Goal: Task Accomplishment & Management: Manage account settings

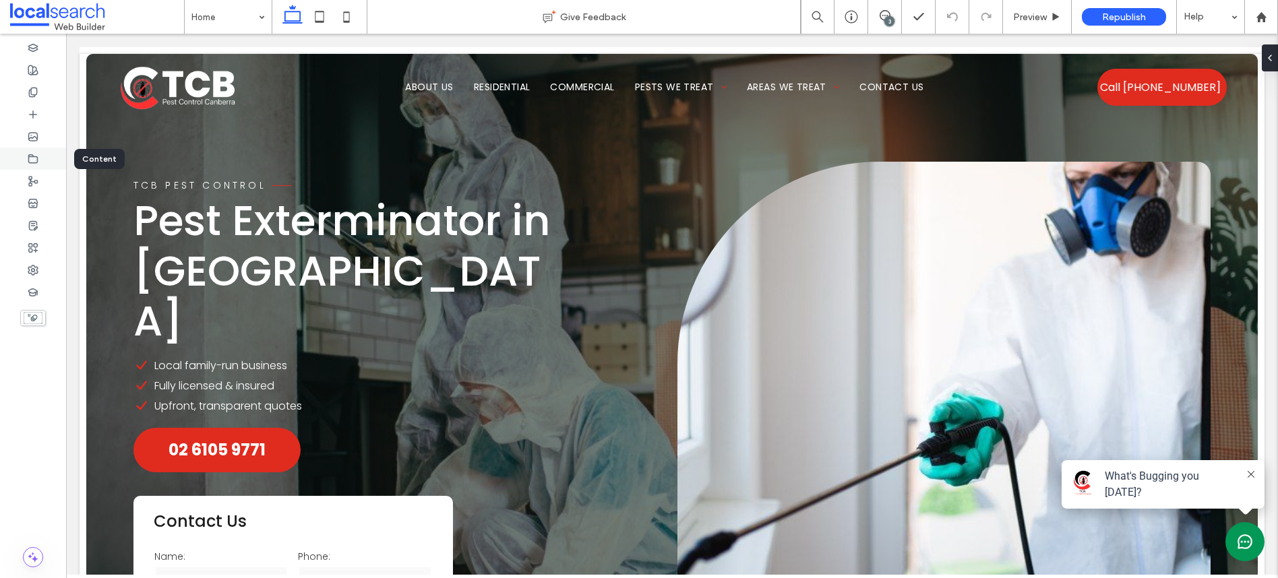
click at [34, 157] on icon at bounding box center [33, 159] width 11 height 11
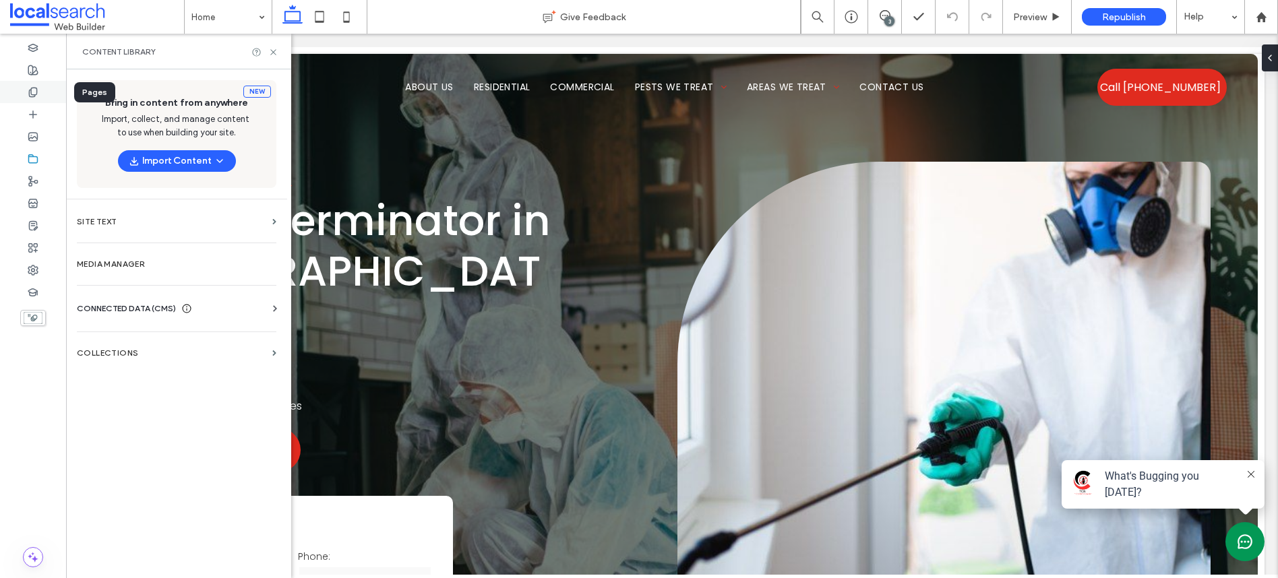
click at [40, 91] on div at bounding box center [33, 92] width 66 height 22
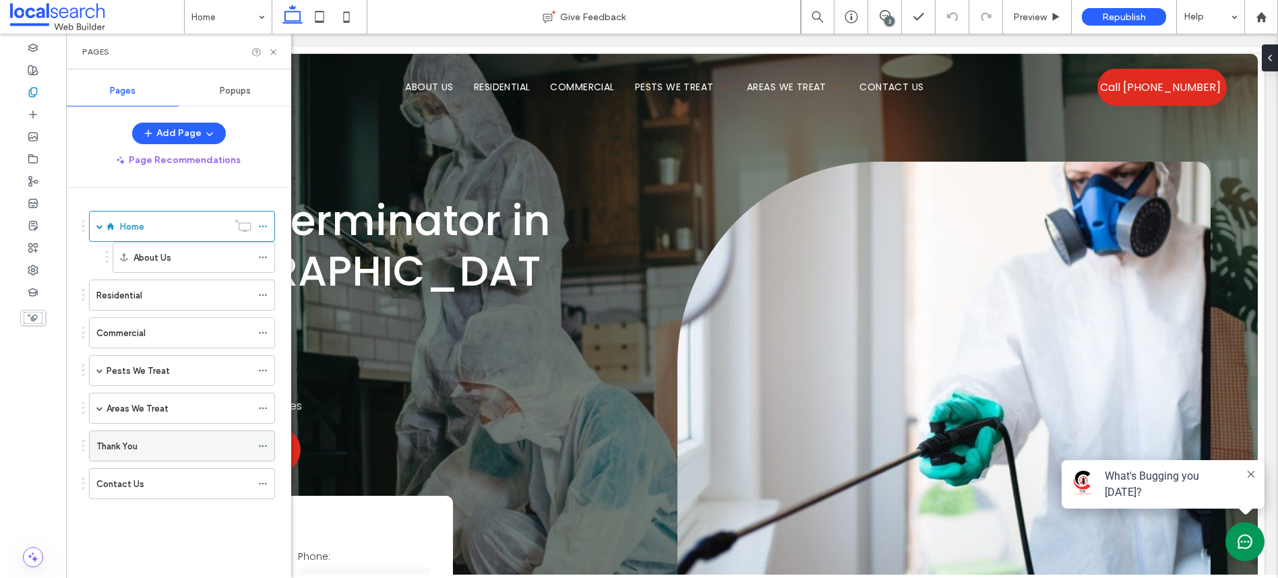
click at [185, 437] on div "Thank You" at bounding box center [173, 446] width 155 height 30
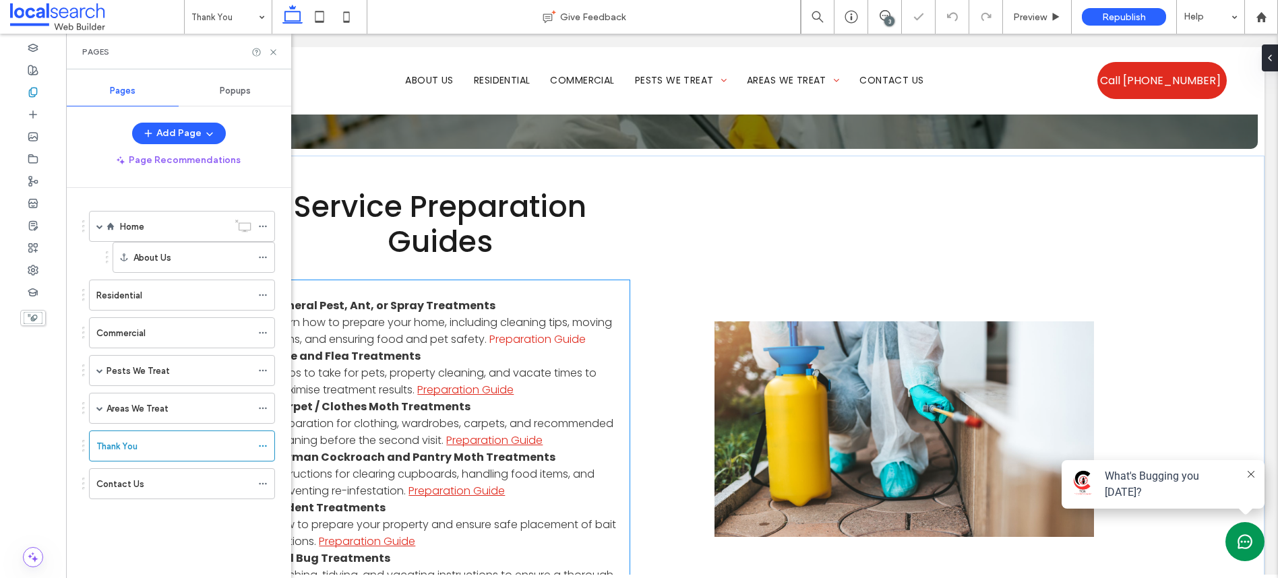
scroll to position [282, 0]
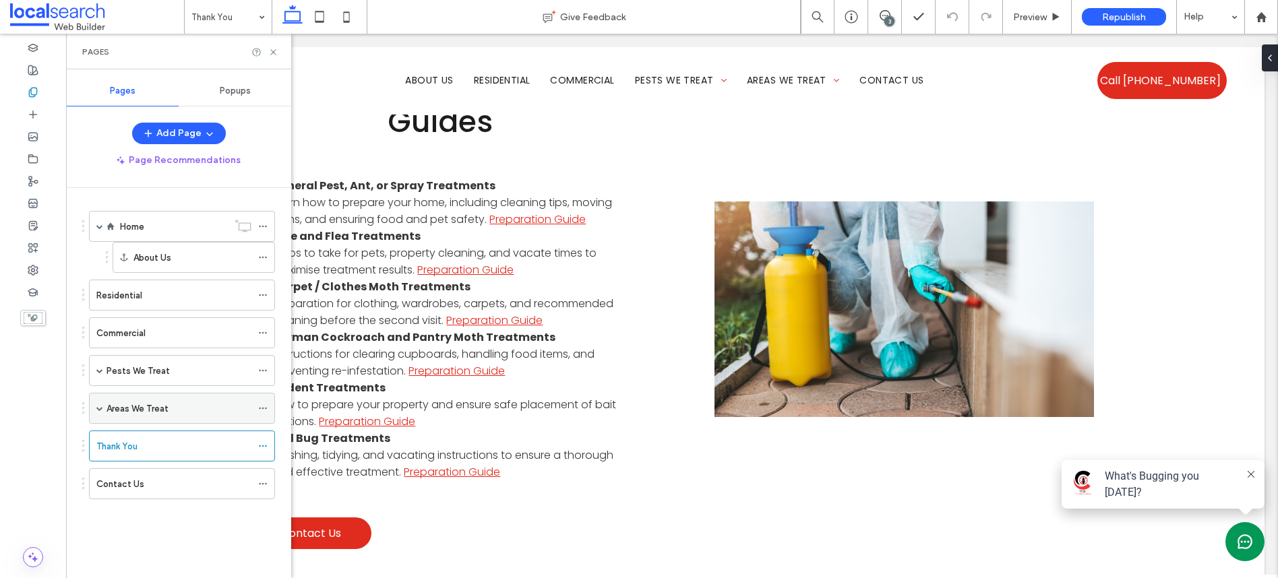
click at [98, 410] on span at bounding box center [99, 408] width 7 height 7
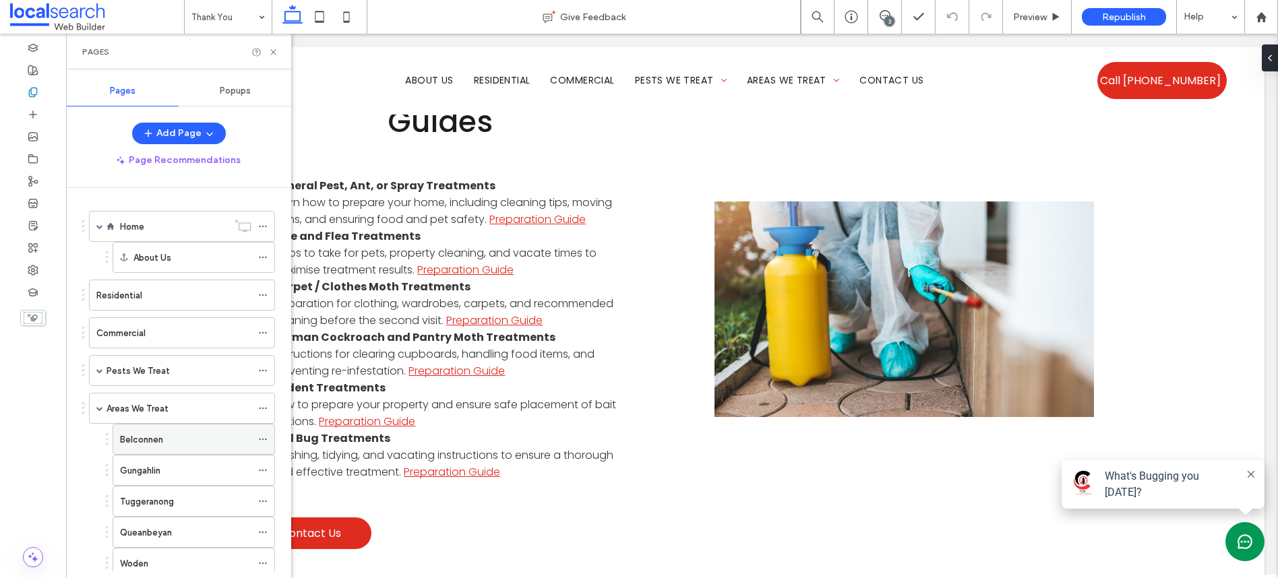
click at [193, 445] on div "Belconnen" at bounding box center [185, 440] width 131 height 14
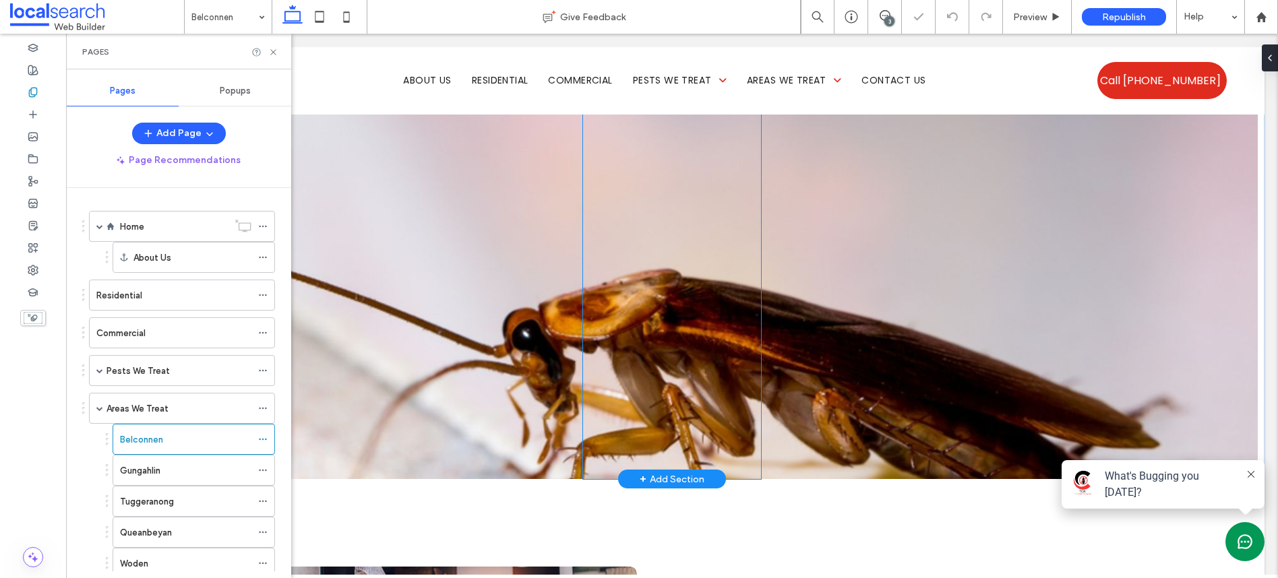
scroll to position [2020, 0]
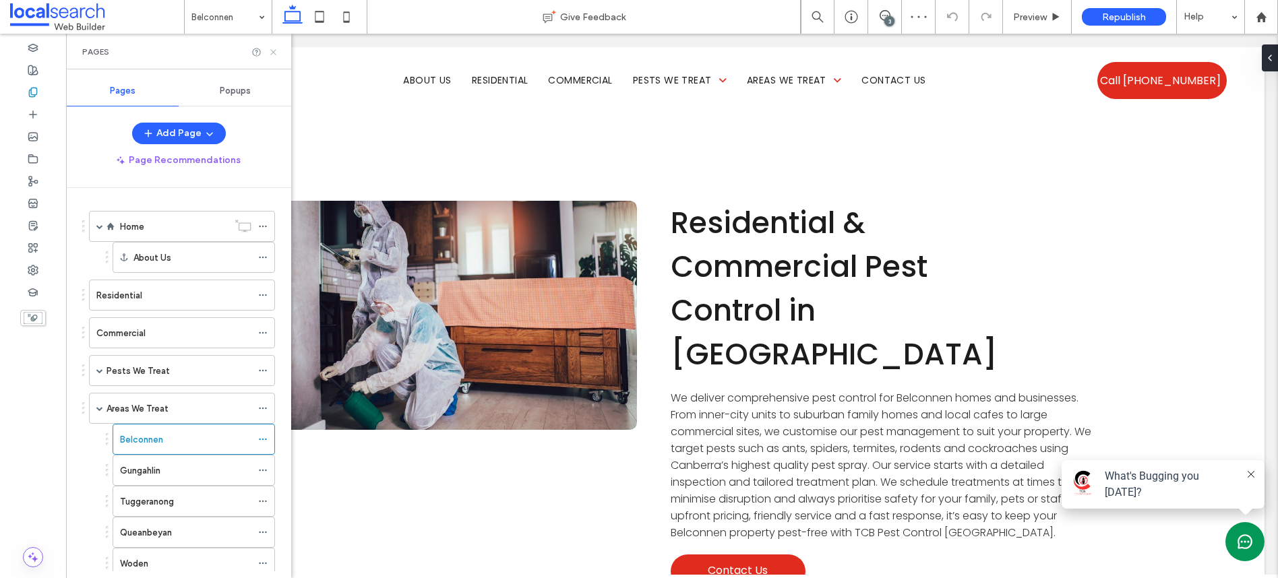
click at [270, 50] on icon at bounding box center [273, 52] width 10 height 10
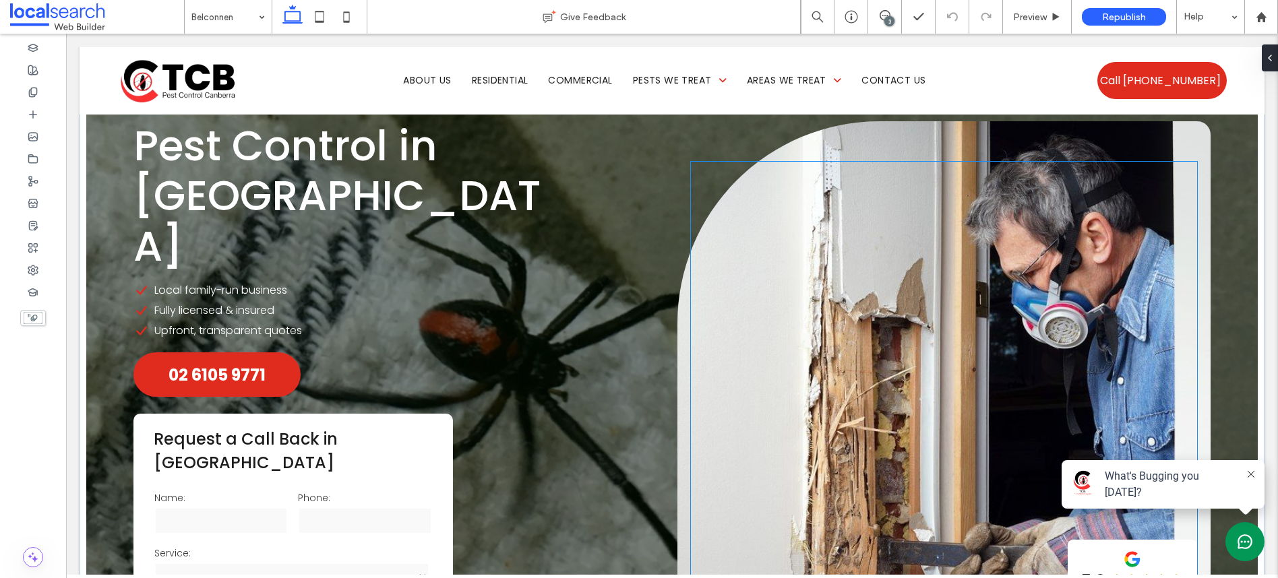
scroll to position [0, 0]
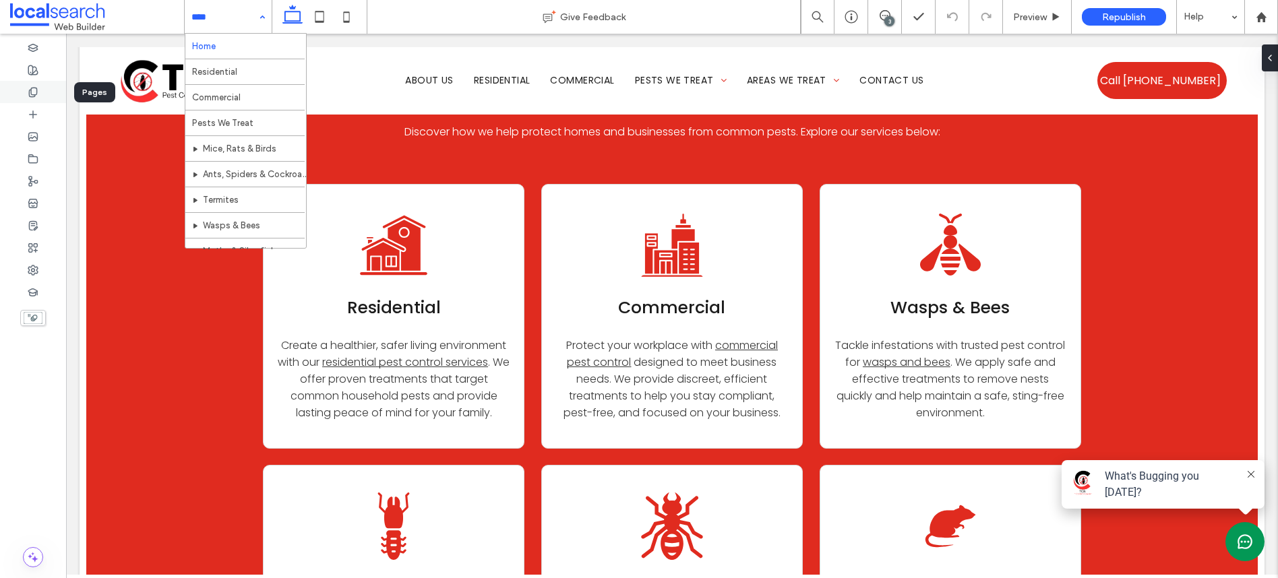
click at [34, 84] on div at bounding box center [33, 92] width 66 height 22
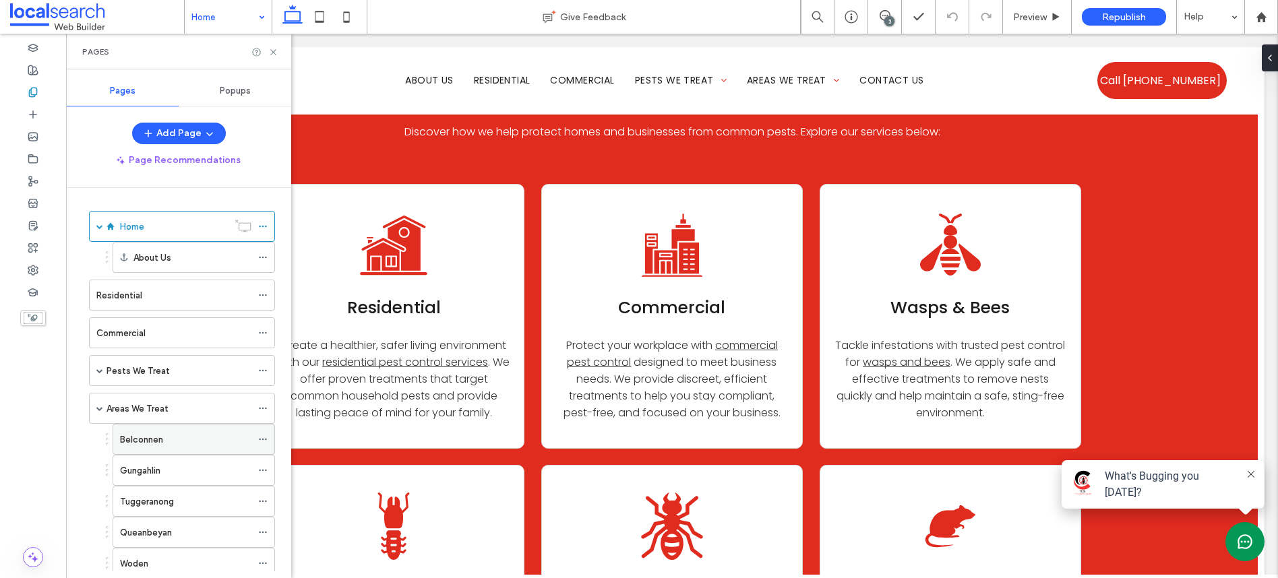
scroll to position [148, 0]
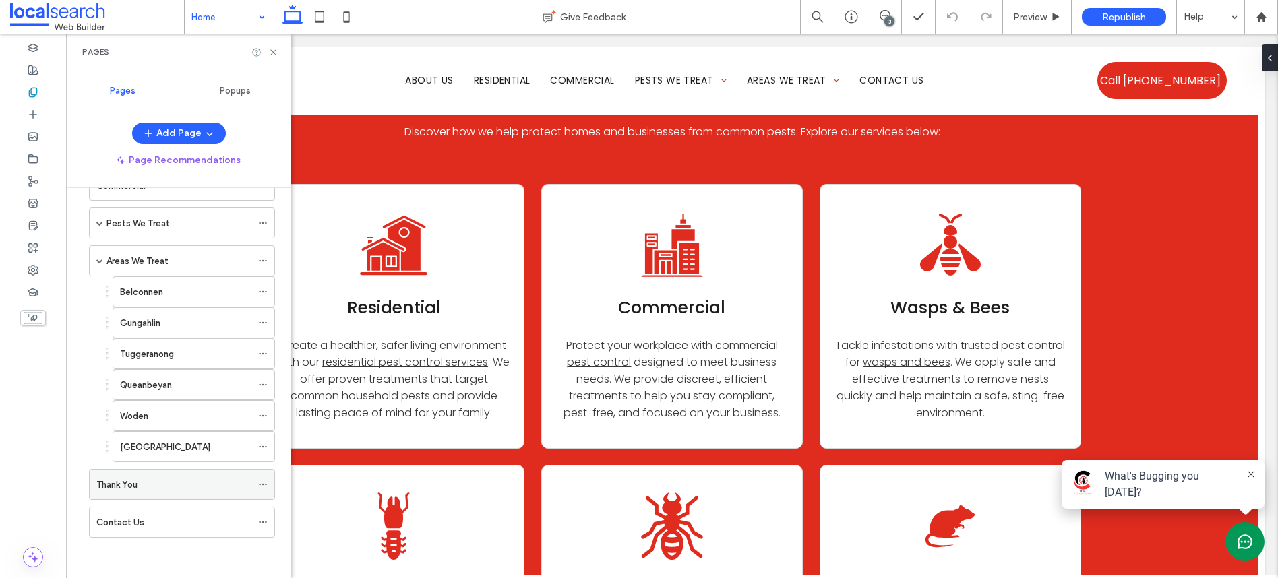
click at [190, 491] on div "Thank You" at bounding box center [173, 485] width 155 height 14
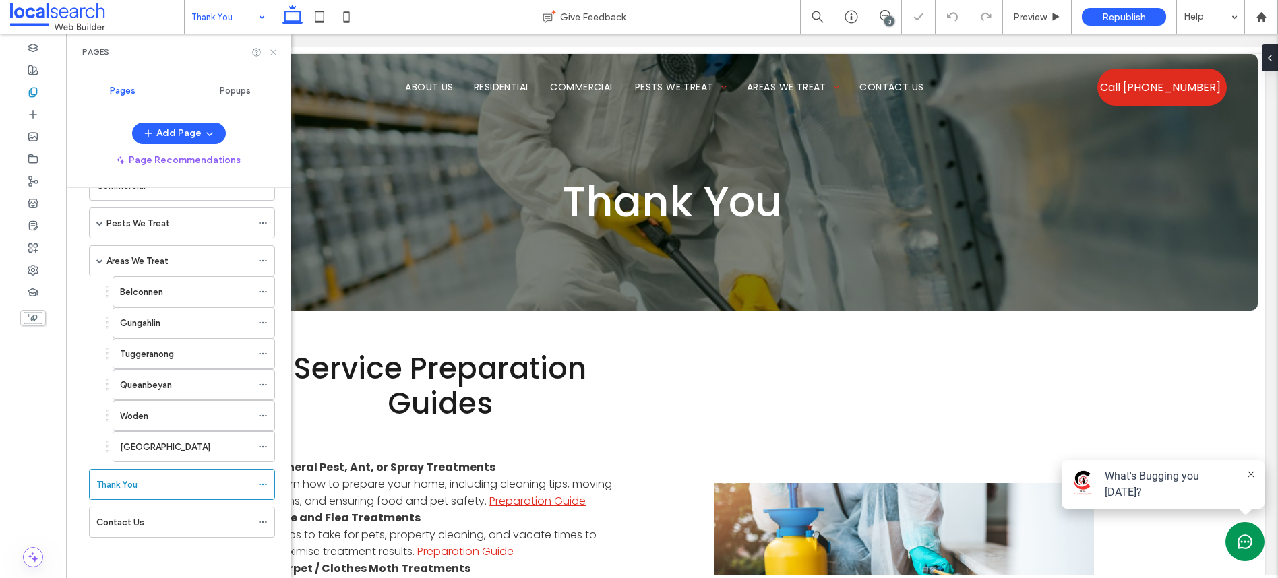
click at [274, 50] on icon at bounding box center [273, 52] width 10 height 10
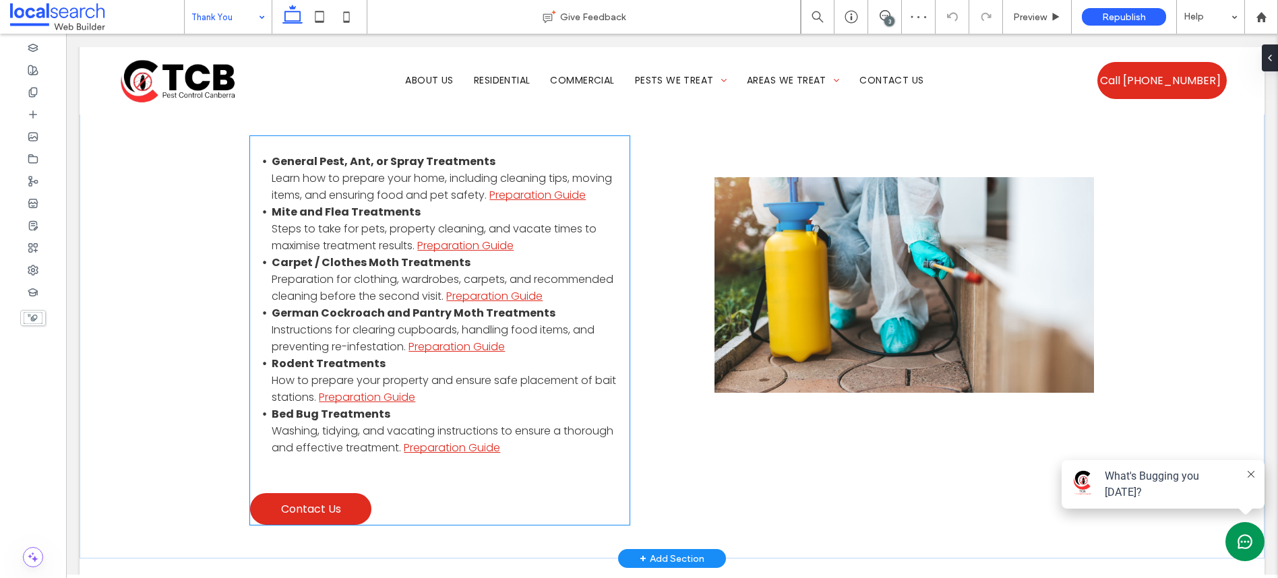
scroll to position [321, 0]
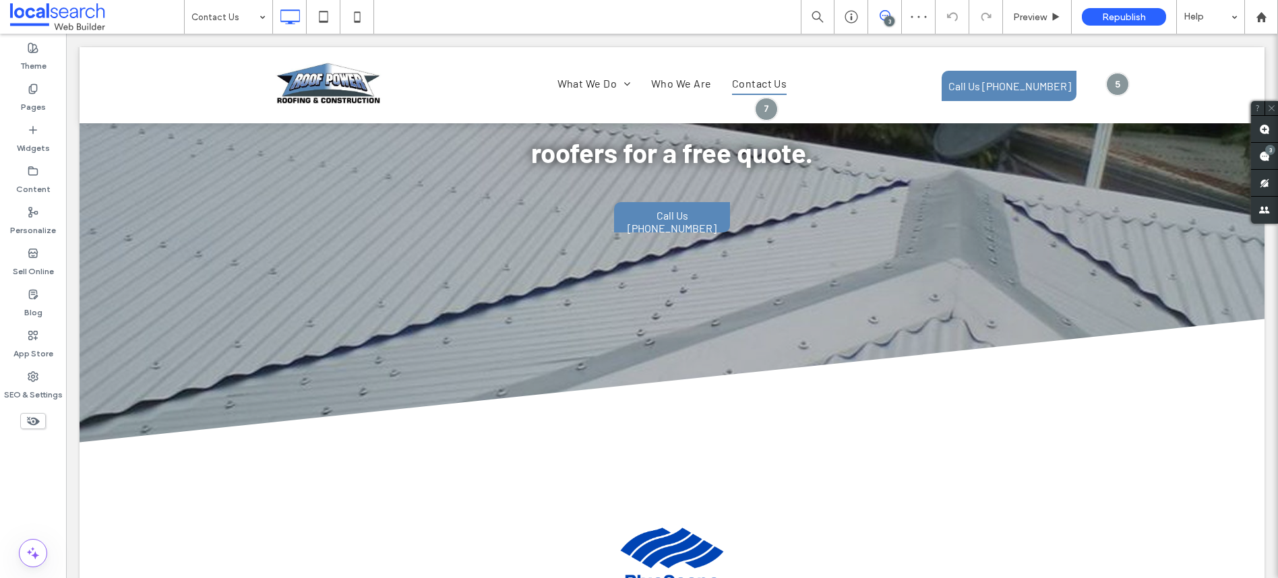
scroll to position [1679, 0]
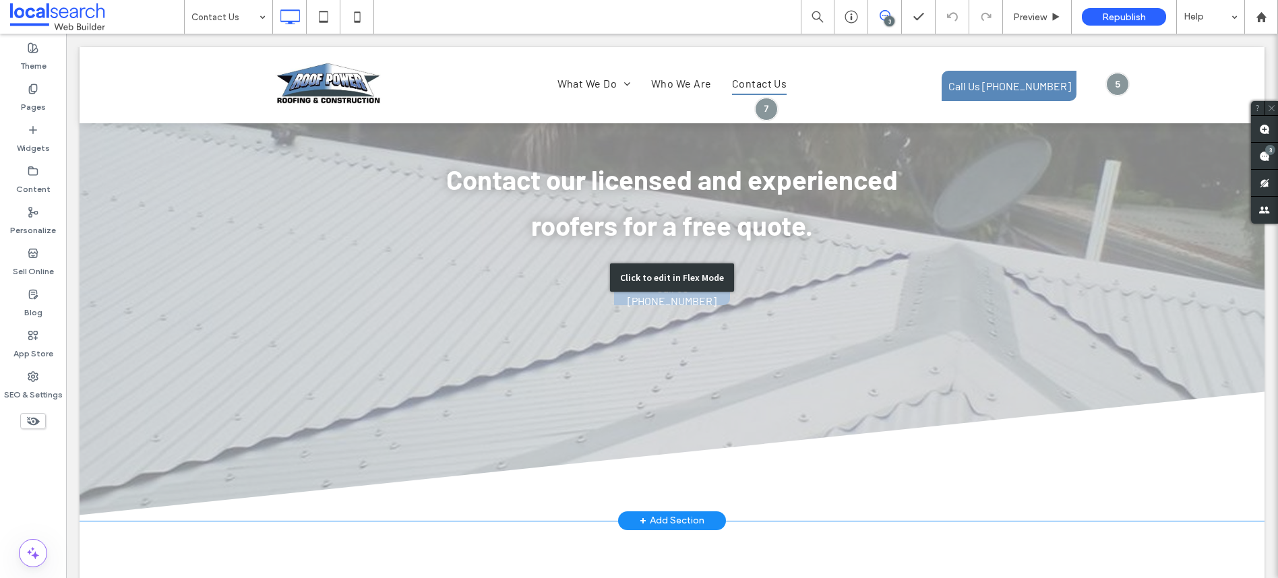
click at [648, 282] on div "Click to edit in Flex Mode" at bounding box center [672, 278] width 124 height 28
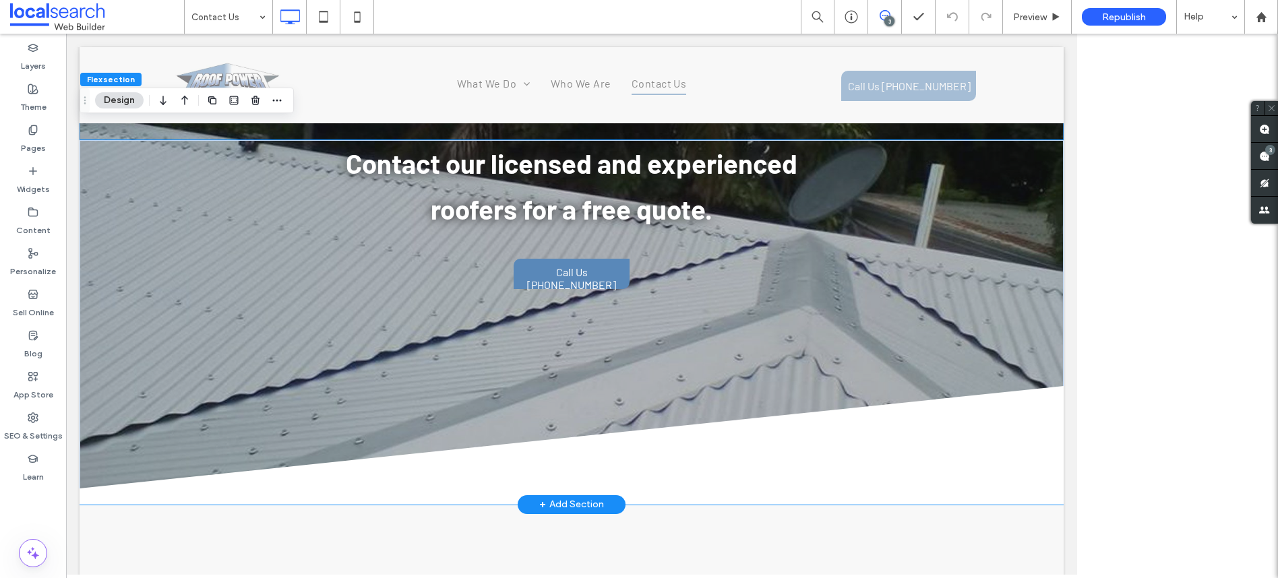
scroll to position [1658, 0]
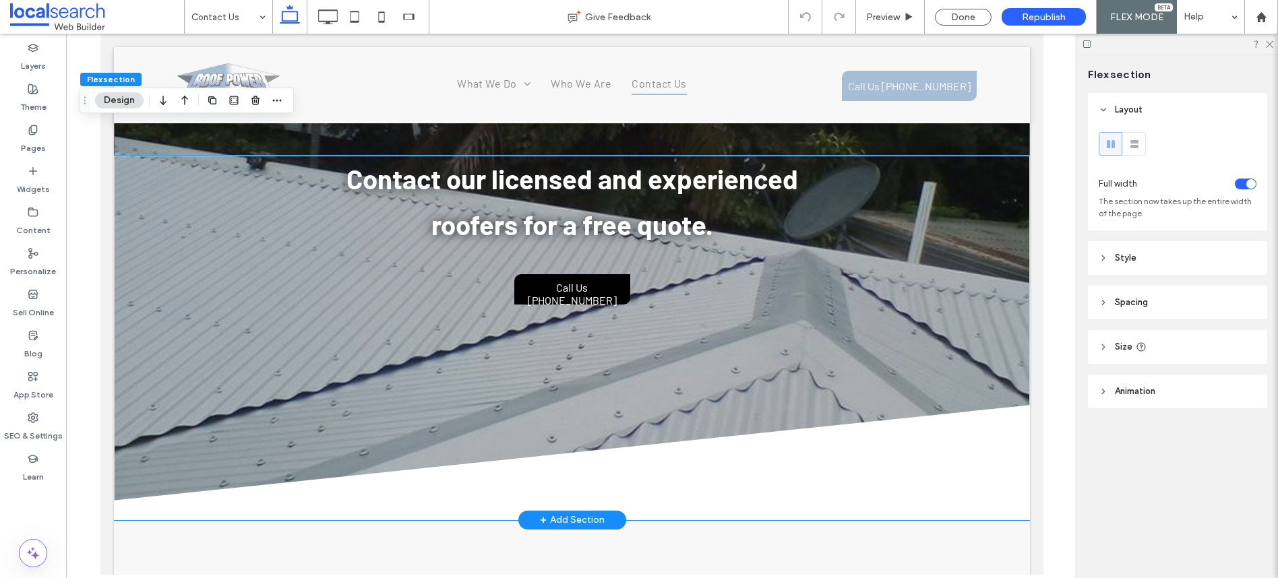
click at [574, 289] on span "Call Us [PHONE_NUMBER]" at bounding box center [572, 293] width 114 height 39
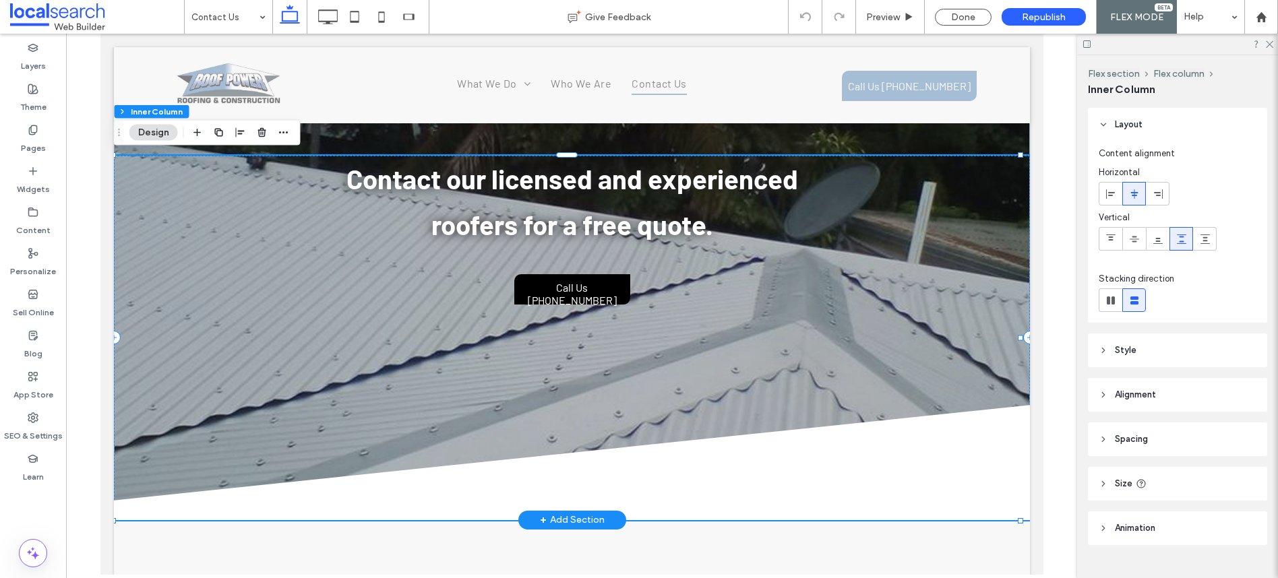
click at [575, 288] on span "Call Us [PHONE_NUMBER]" at bounding box center [572, 293] width 114 height 39
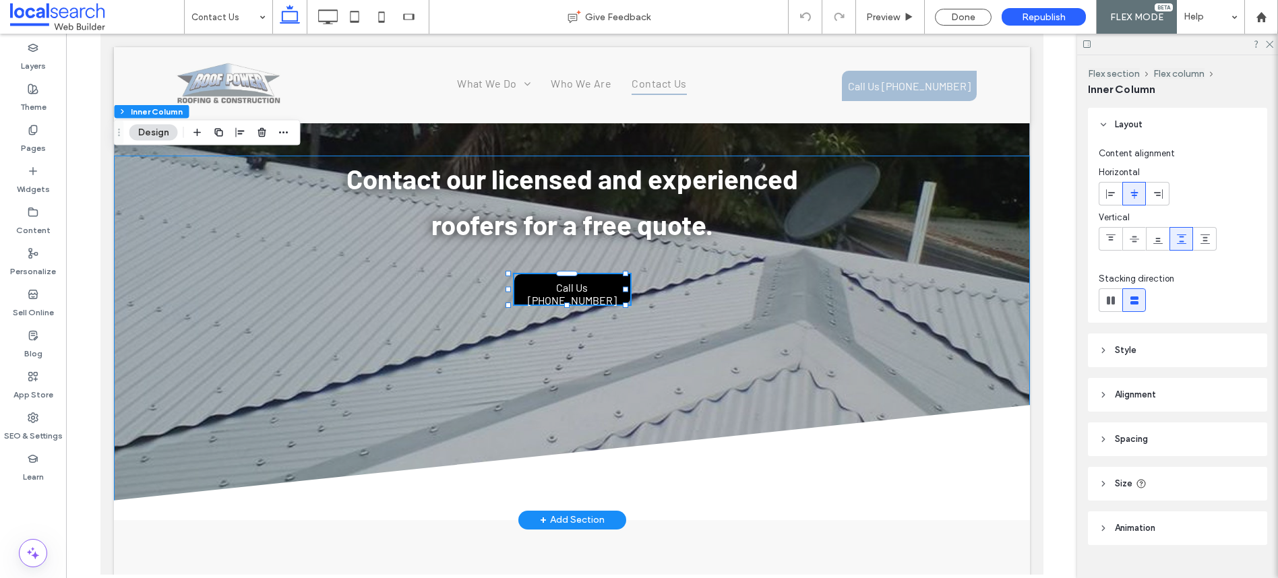
click at [575, 288] on span "Call Us [PHONE_NUMBER]" at bounding box center [572, 293] width 114 height 39
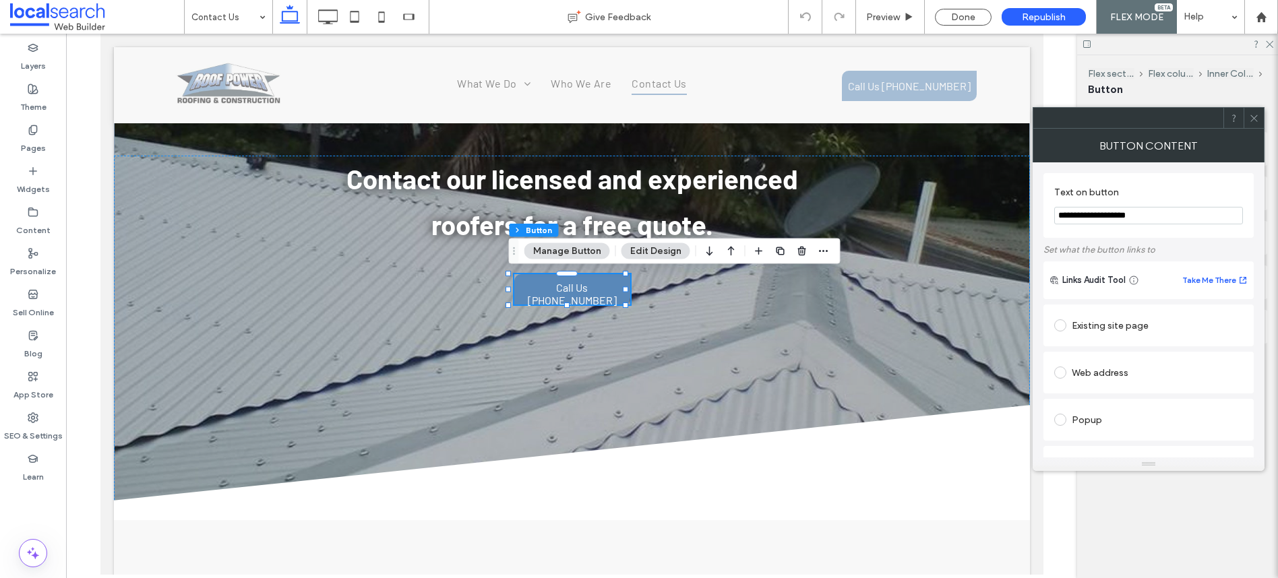
click at [582, 253] on button "Manage Button" at bounding box center [567, 251] width 86 height 16
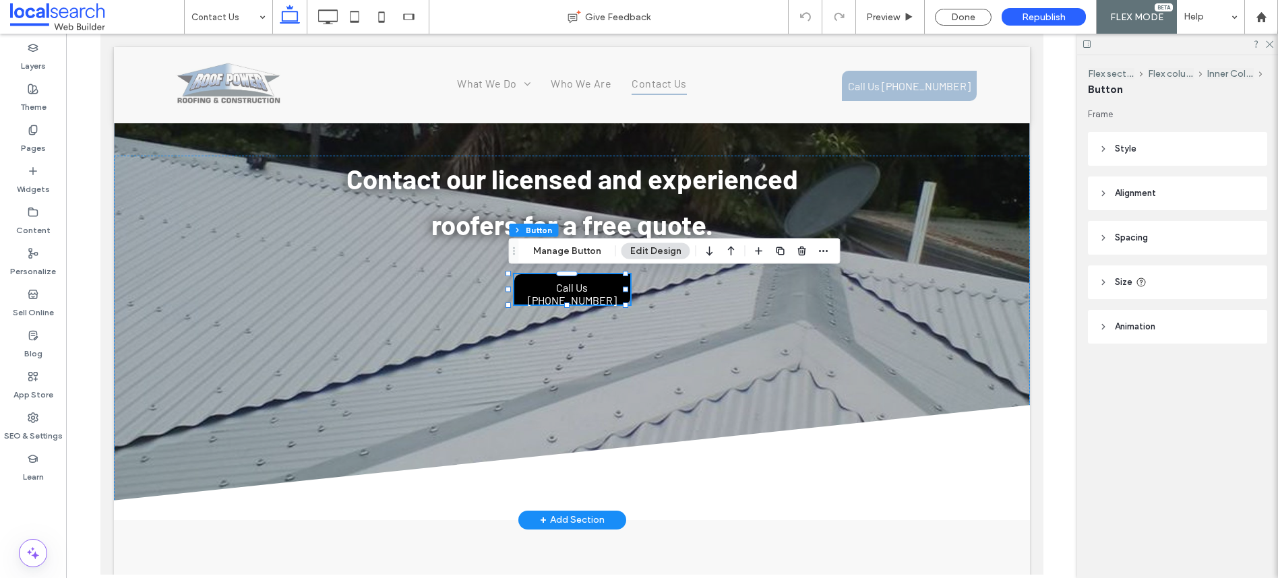
click at [589, 290] on span "Call Us [PHONE_NUMBER]" at bounding box center [572, 293] width 114 height 39
click at [575, 255] on button "Manage Button" at bounding box center [567, 251] width 86 height 16
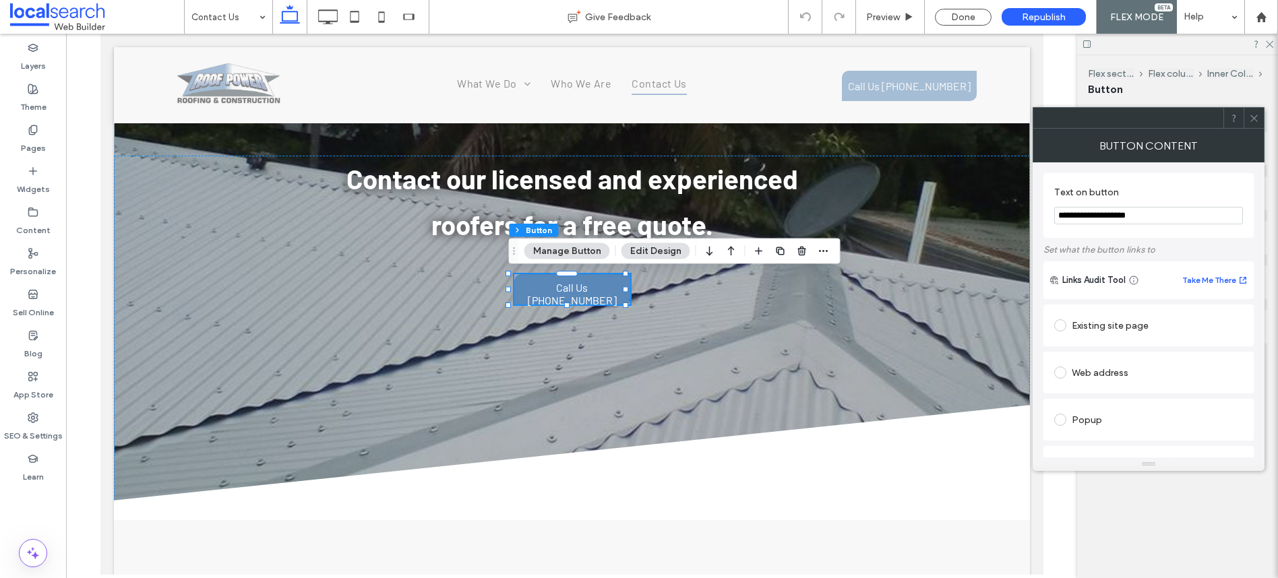
click at [1149, 220] on input "**********" at bounding box center [1148, 216] width 189 height 18
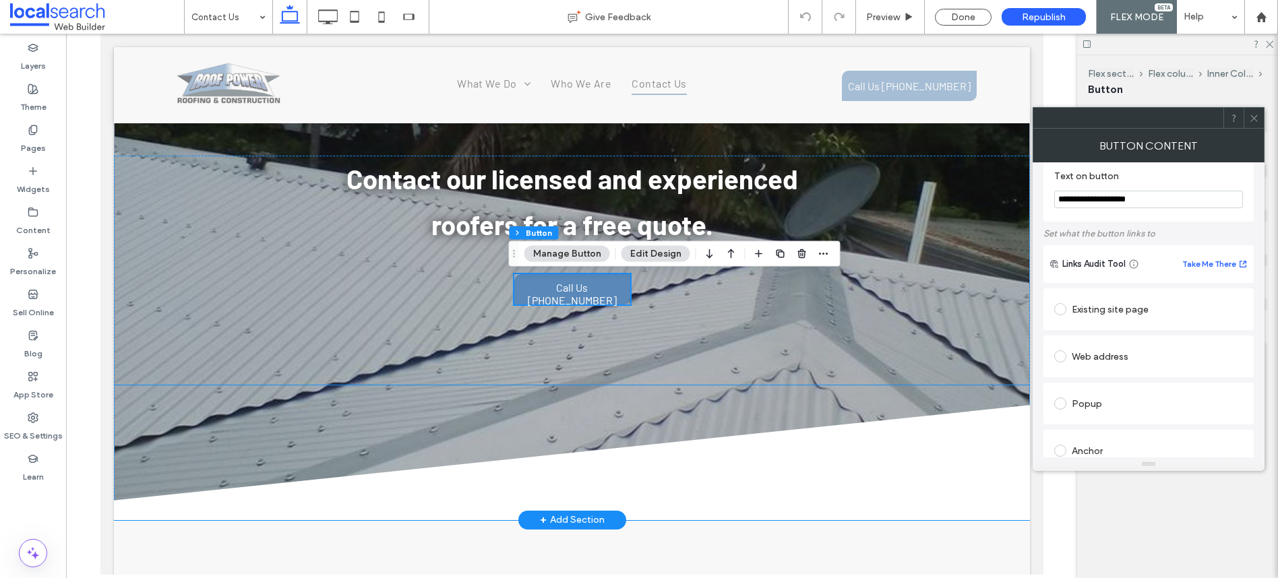
scroll to position [1534, 0]
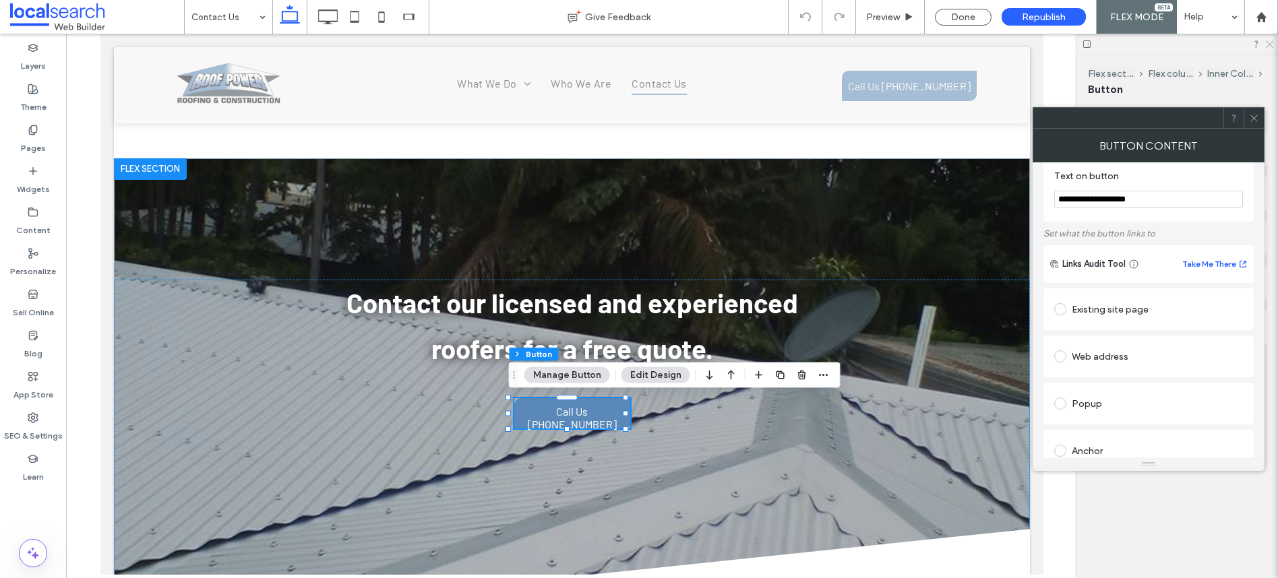
click at [1268, 42] on icon at bounding box center [1268, 43] width 9 height 9
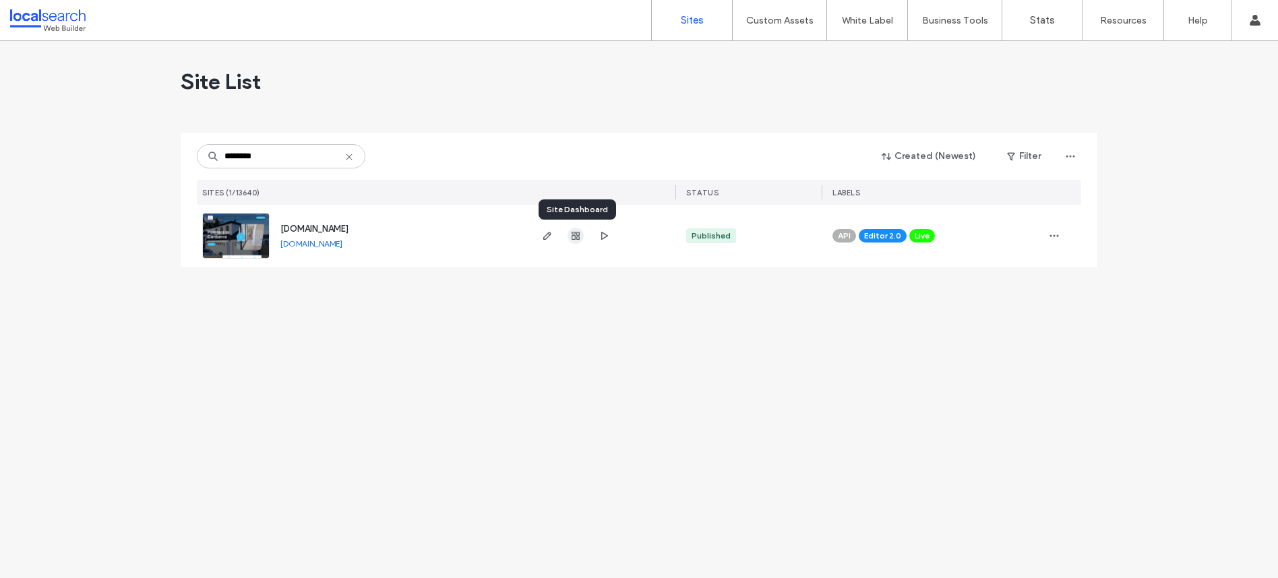
type input "********"
click at [574, 233] on icon "button" at bounding box center [575, 236] width 11 height 11
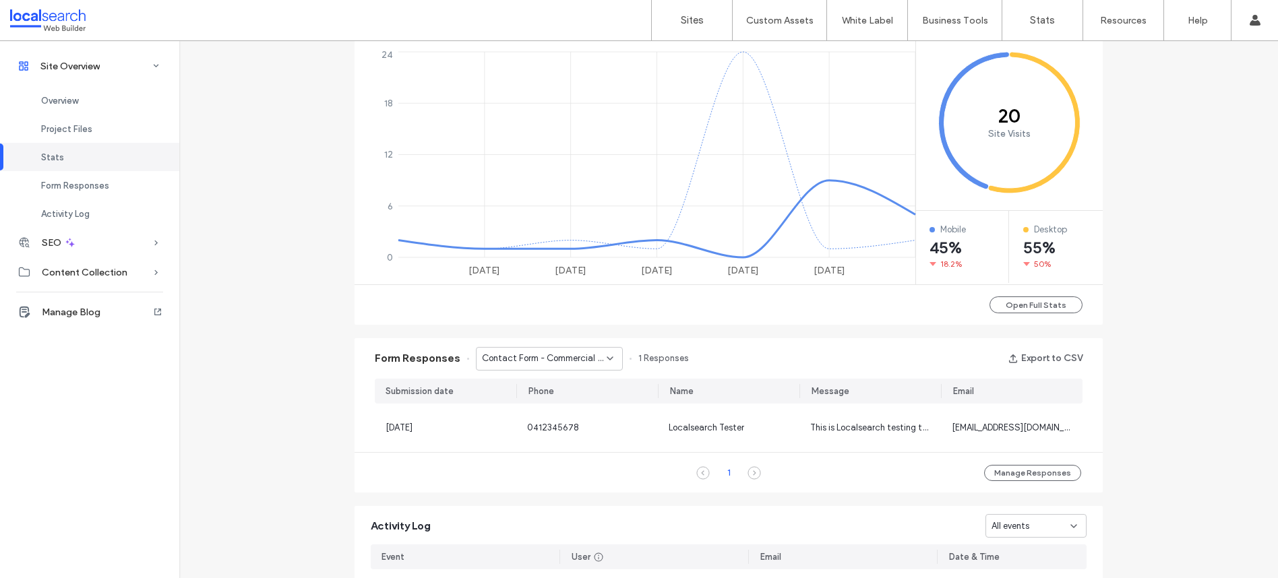
scroll to position [577, 0]
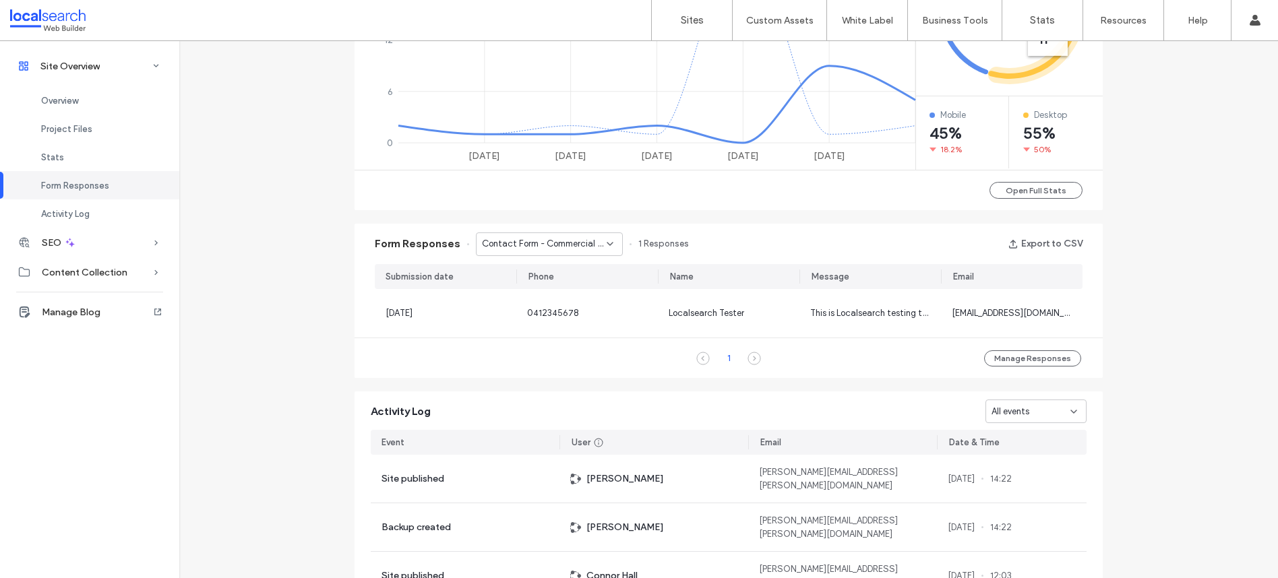
scroll to position [920, 0]
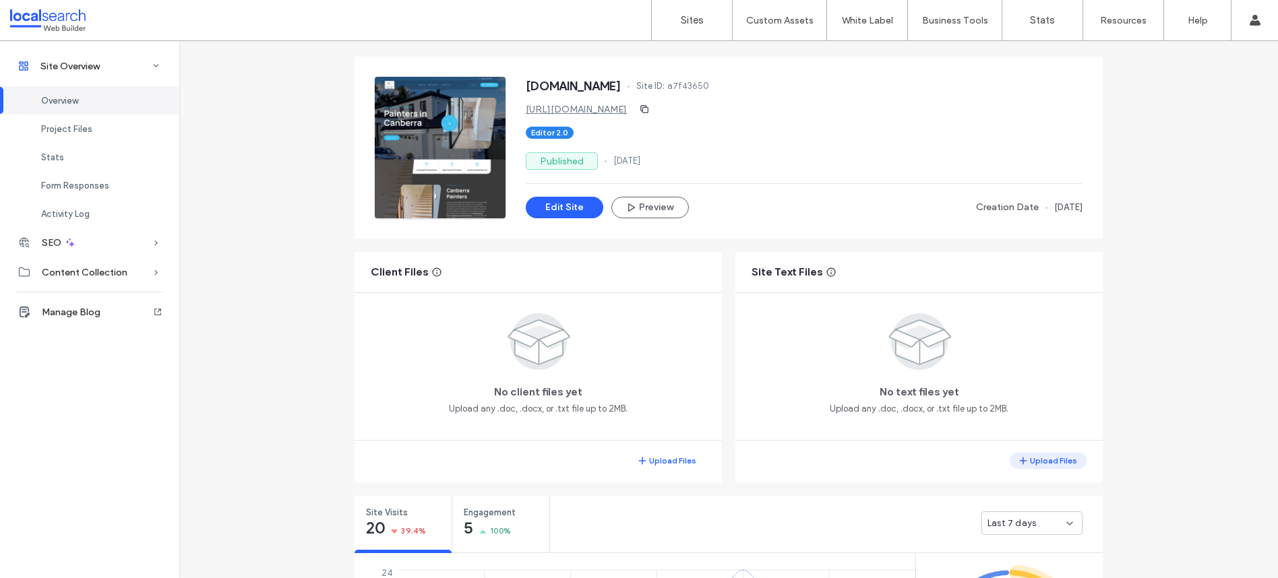
scroll to position [59, 0]
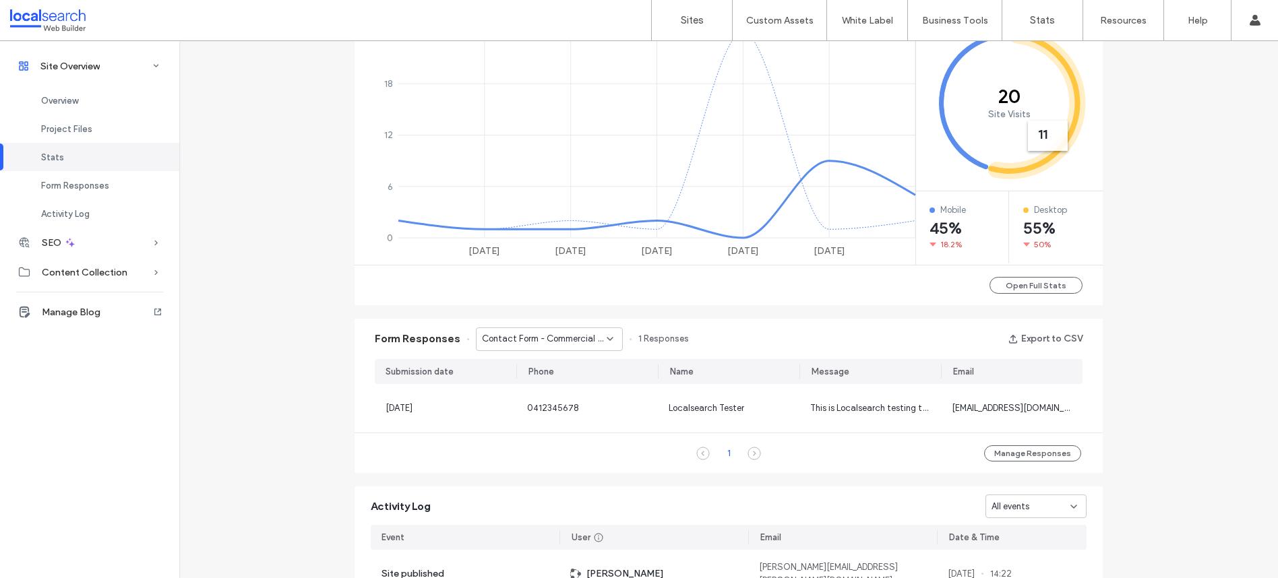
scroll to position [596, 0]
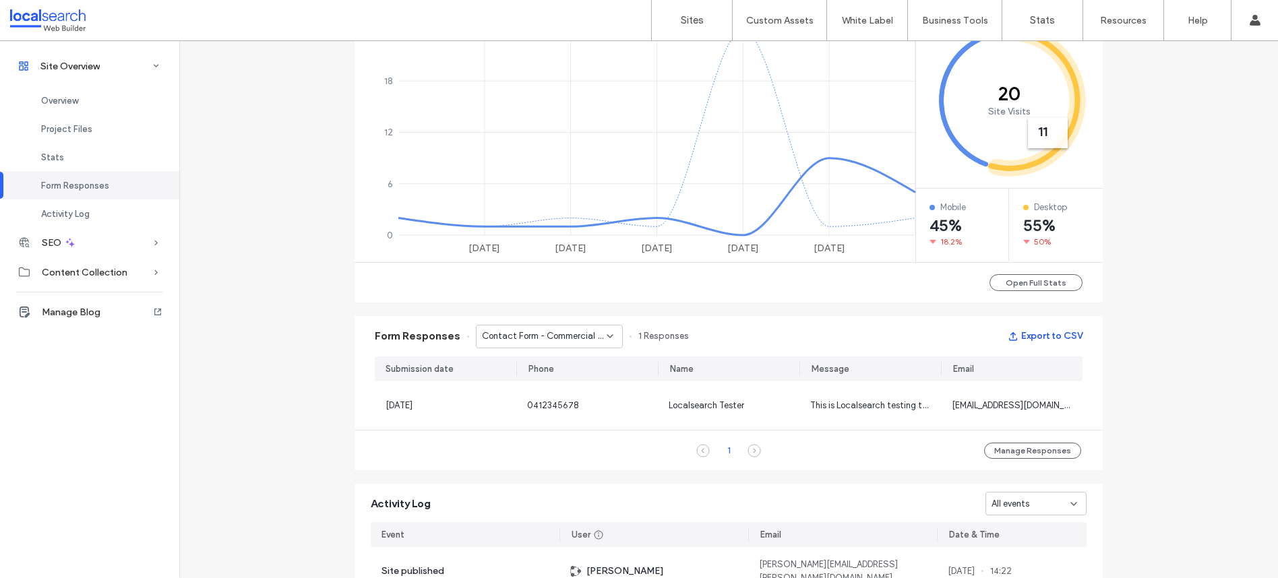
click at [1043, 340] on button "Export to CSV" at bounding box center [1045, 337] width 75 height 22
click at [565, 342] on span "Contact Form - Commercial Painting page" at bounding box center [544, 336] width 125 height 13
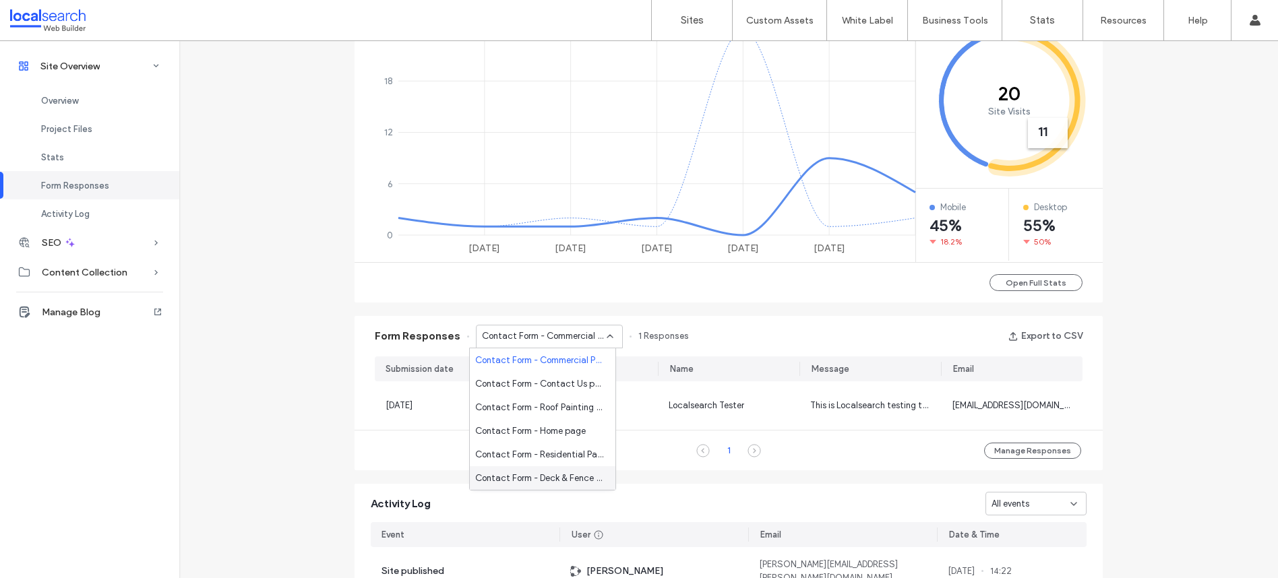
click at [566, 476] on span "Contact Form - Deck & Fence Painting page" at bounding box center [539, 478] width 129 height 13
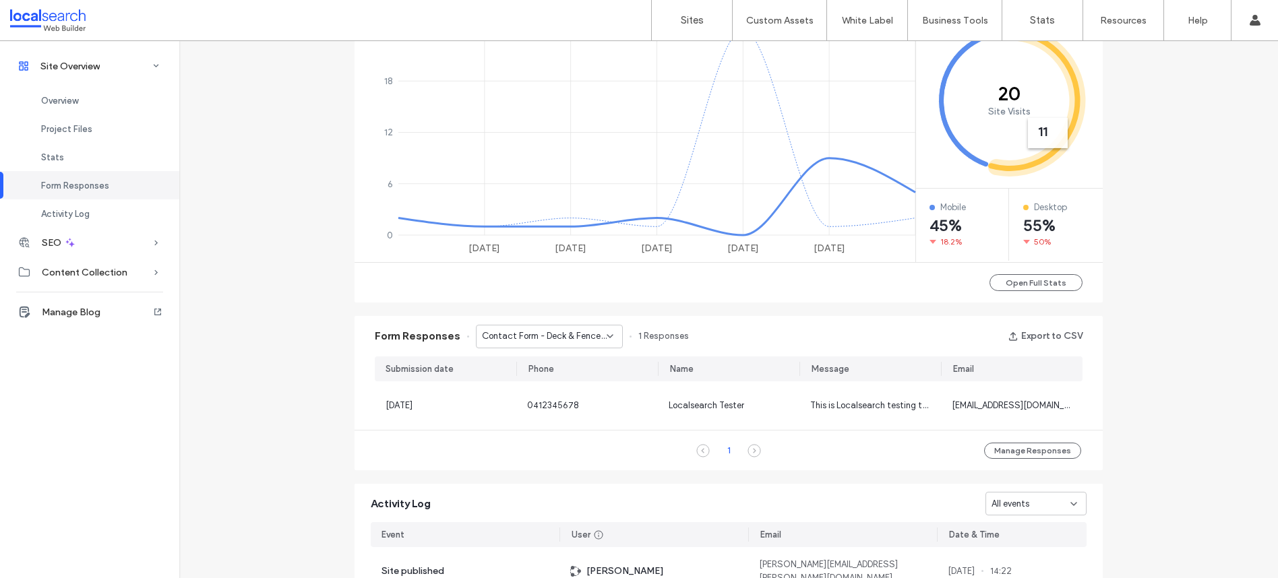
click at [549, 332] on span "Contact Form - Deck & Fence Painting page" at bounding box center [544, 336] width 125 height 13
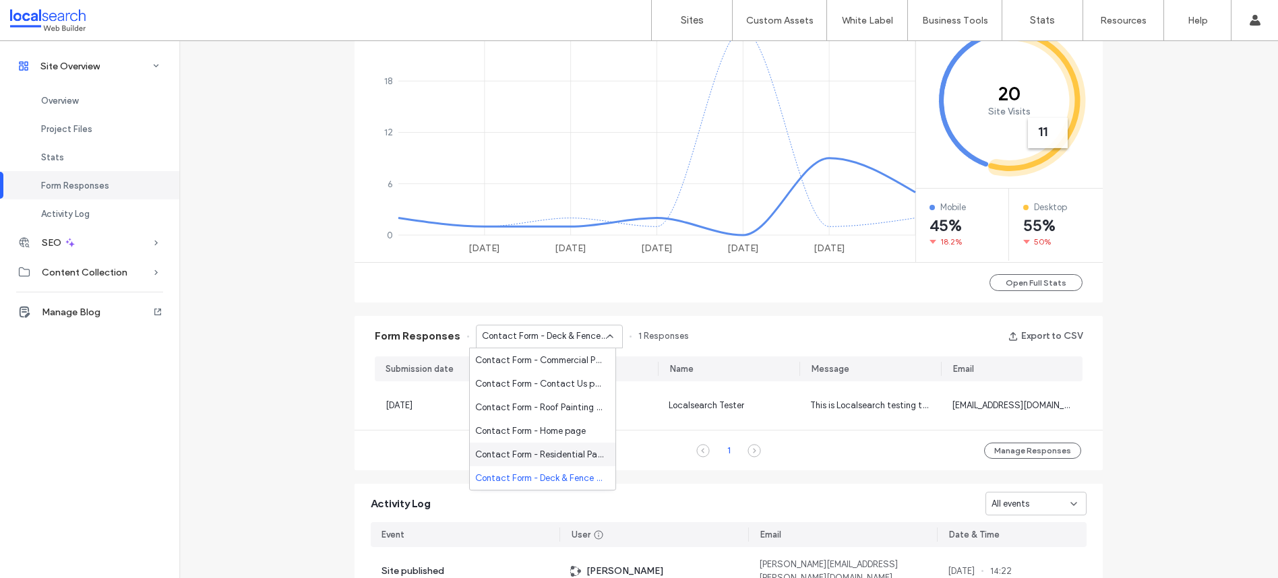
click at [567, 458] on span "Contact Form - Residential Painting page" at bounding box center [539, 454] width 129 height 13
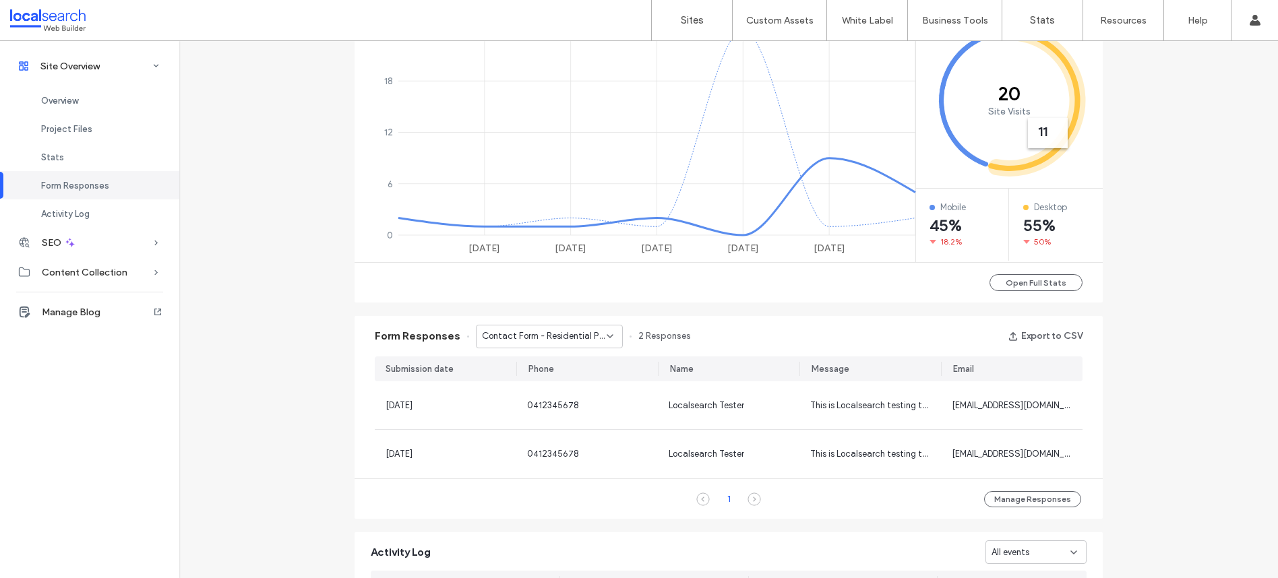
click at [546, 341] on span "Contact Form - Residential Painting page" at bounding box center [544, 336] width 125 height 13
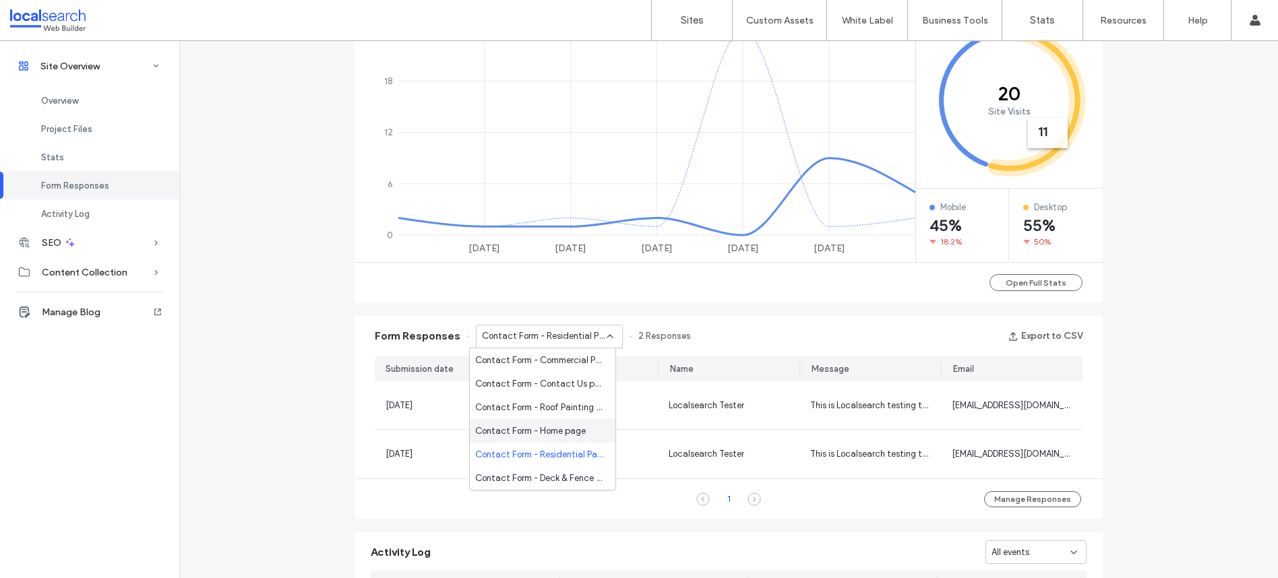
click at [555, 430] on span "Contact Form - Home page" at bounding box center [530, 431] width 111 height 13
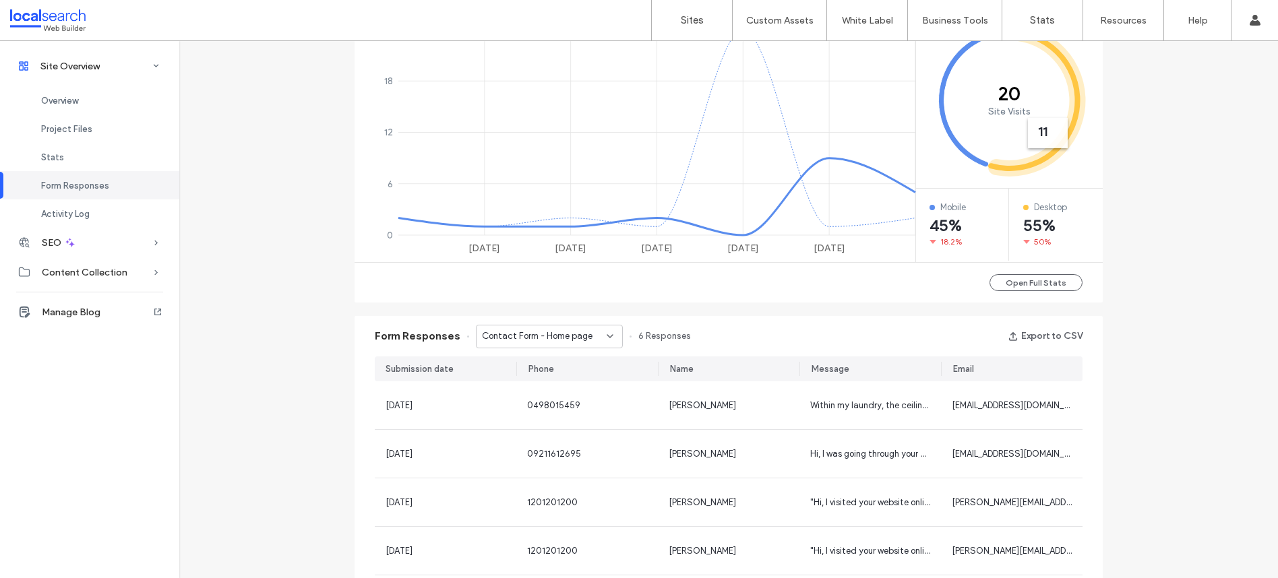
click at [542, 344] on div "Contact Form - Home page" at bounding box center [549, 337] width 147 height 24
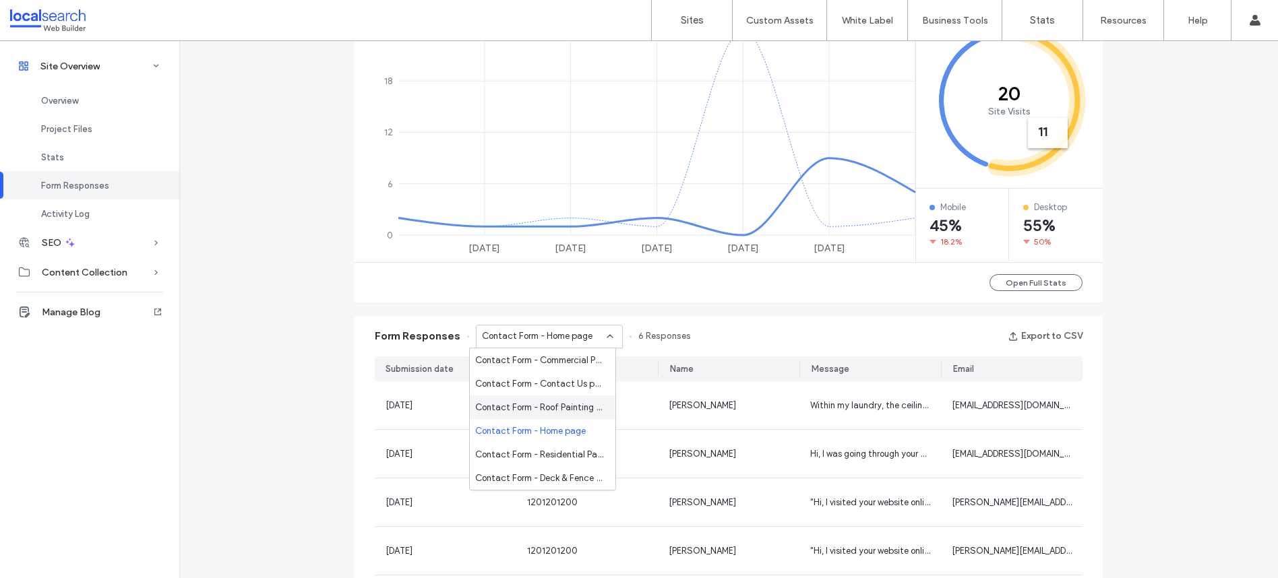
click at [564, 404] on span "Contact Form - Roof Painting page" at bounding box center [539, 407] width 129 height 13
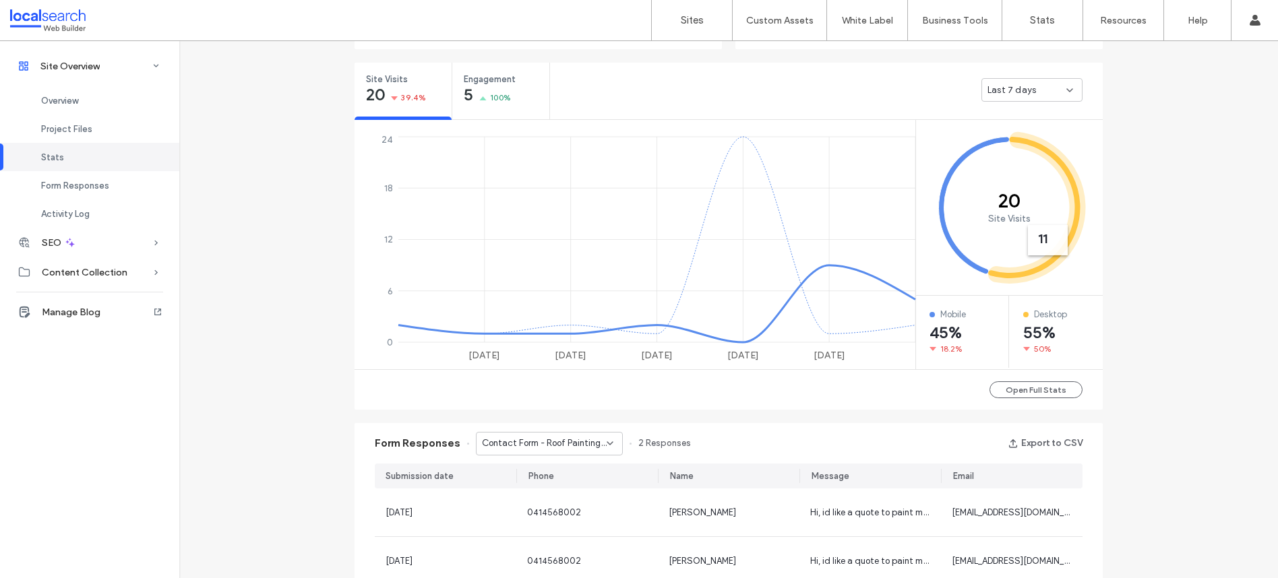
scroll to position [496, 0]
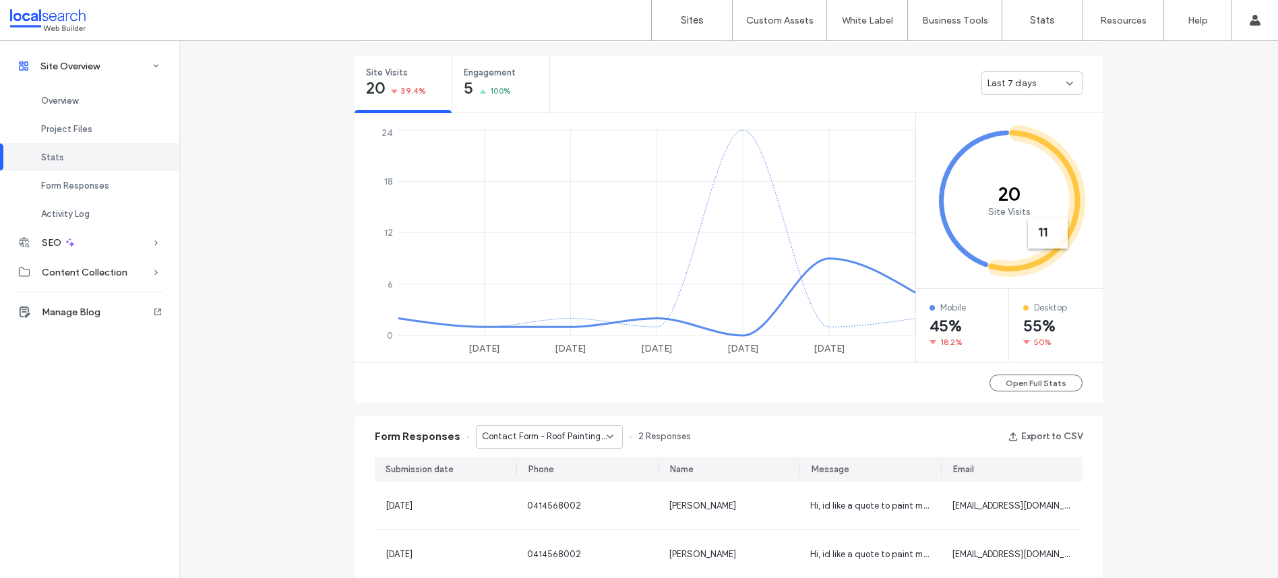
click at [584, 441] on span "Contact Form - Roof Painting page" at bounding box center [544, 436] width 125 height 13
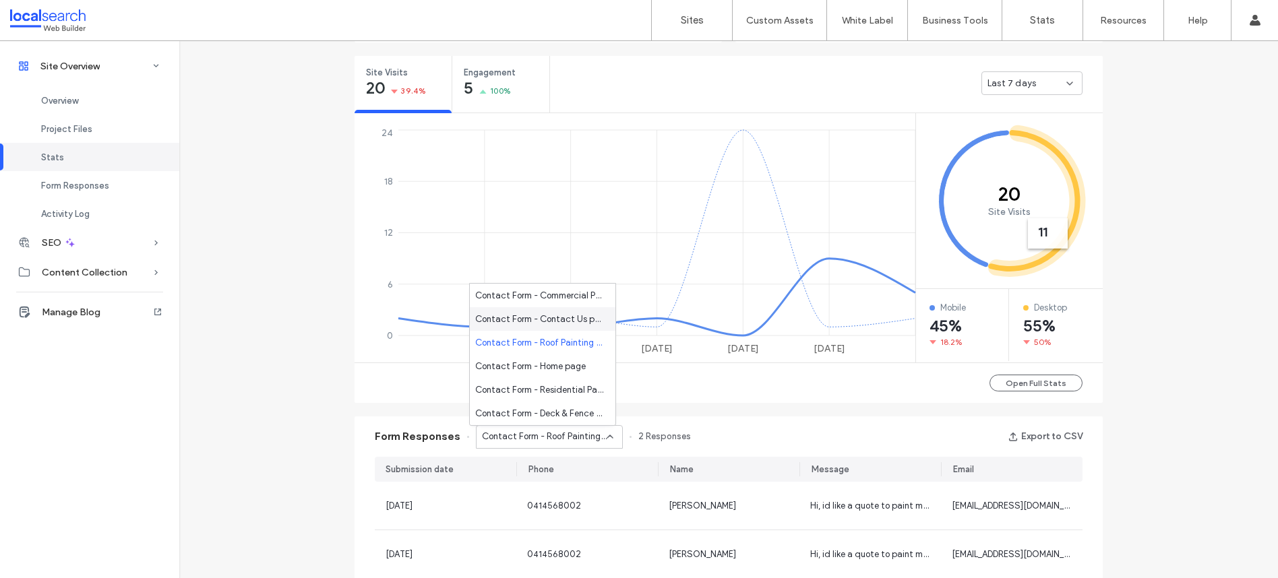
click at [532, 321] on span "Contact Form - Contact Us page" at bounding box center [539, 319] width 129 height 13
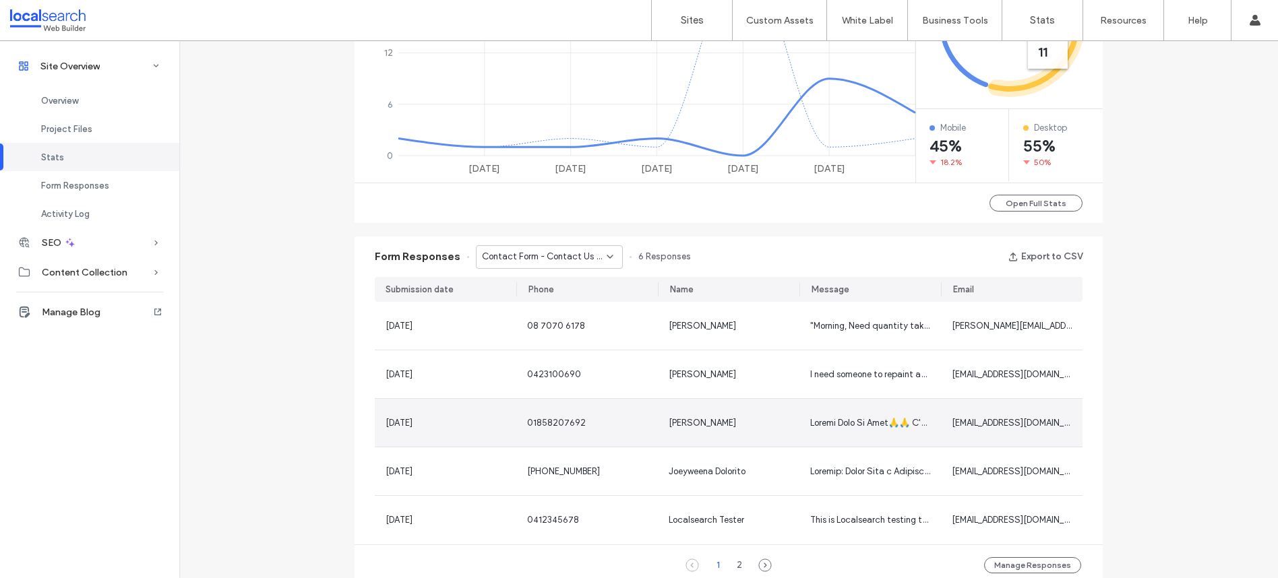
scroll to position [683, 0]
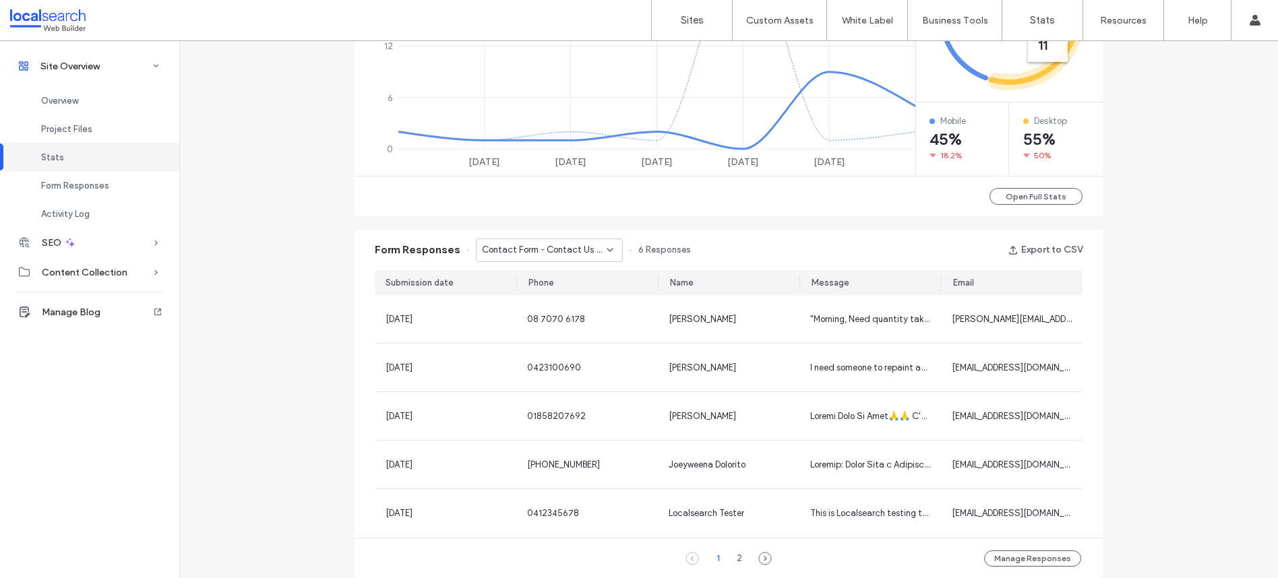
click at [504, 248] on span "Contact Form - Contact Us page" at bounding box center [544, 249] width 125 height 13
click at [527, 277] on span "Contact Form - Commercial Painting page" at bounding box center [539, 274] width 129 height 13
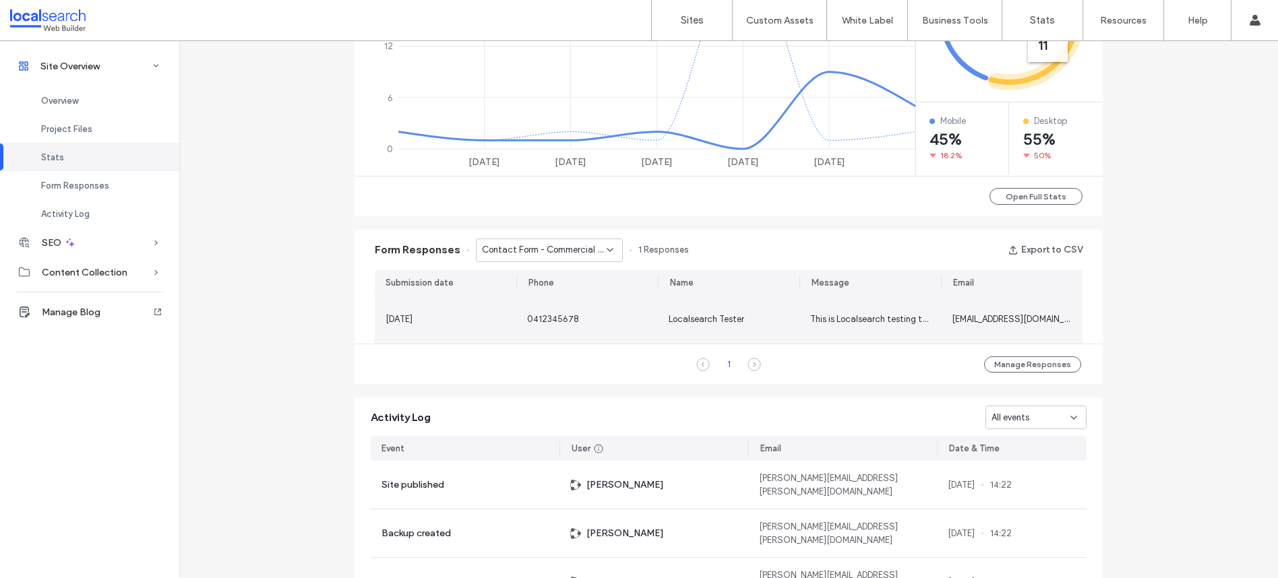
drag, startPoint x: 364, startPoint y: 319, endPoint x: 493, endPoint y: 327, distance: 129.0
click at [493, 327] on div "Submission date Phone Name Message Email 12 Jun, 2025 0412345678 Localsearch Te…" at bounding box center [729, 306] width 748 height 73
click at [493, 327] on div "12 Jun, 2025" at bounding box center [446, 319] width 142 height 49
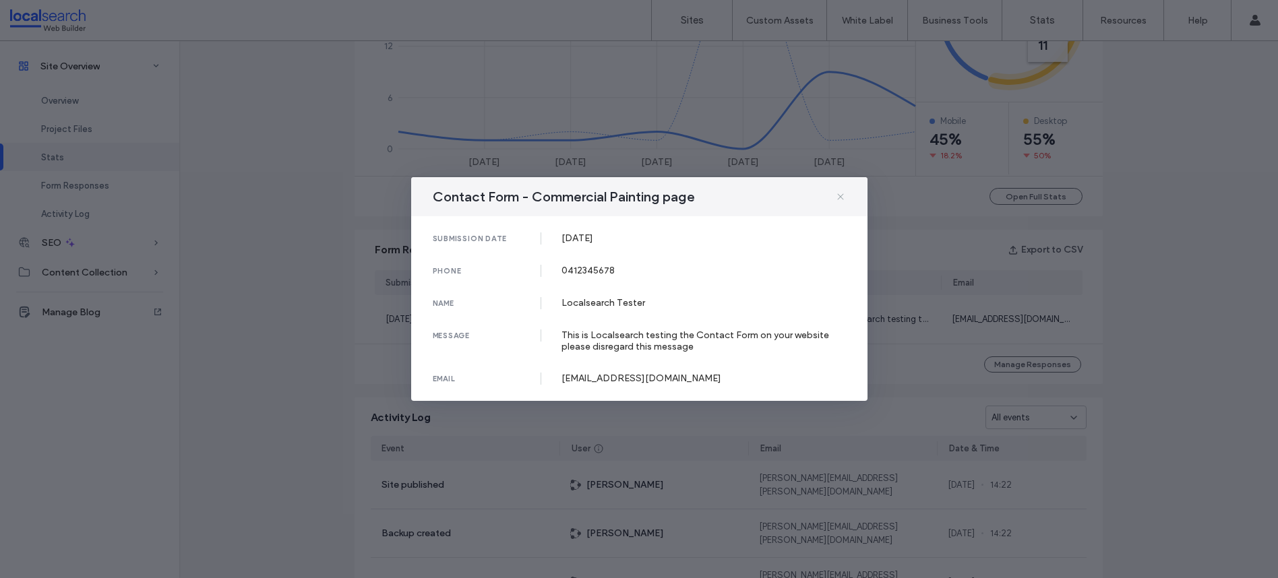
click at [845, 202] on span at bounding box center [840, 197] width 11 height 18
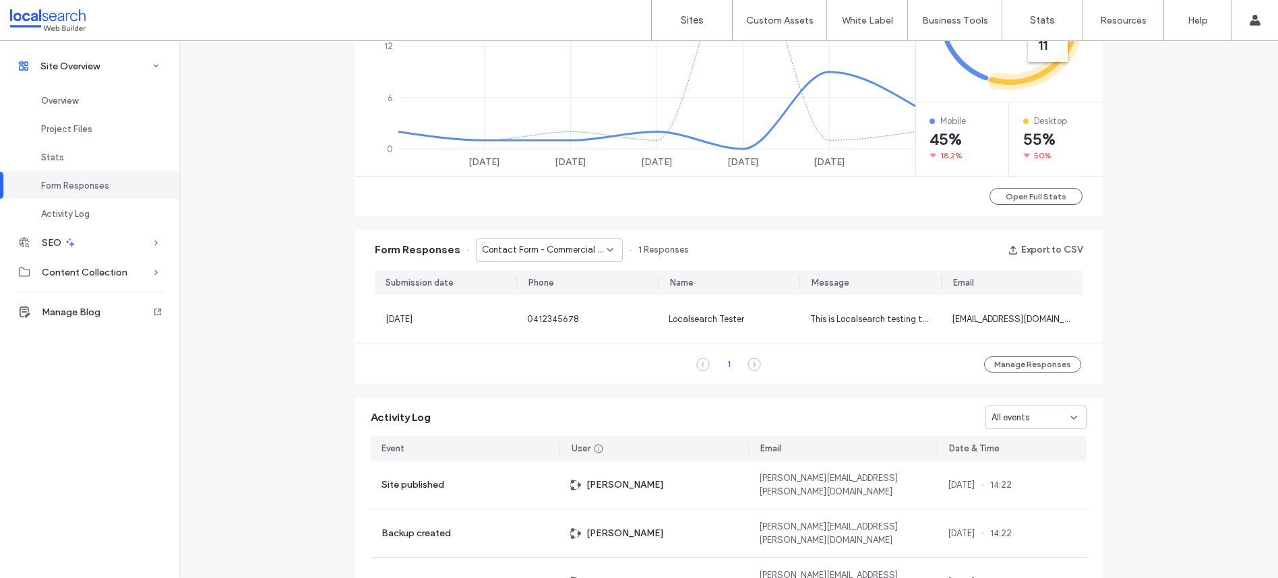
click at [547, 253] on span "Contact Form - Commercial Painting page" at bounding box center [544, 249] width 125 height 13
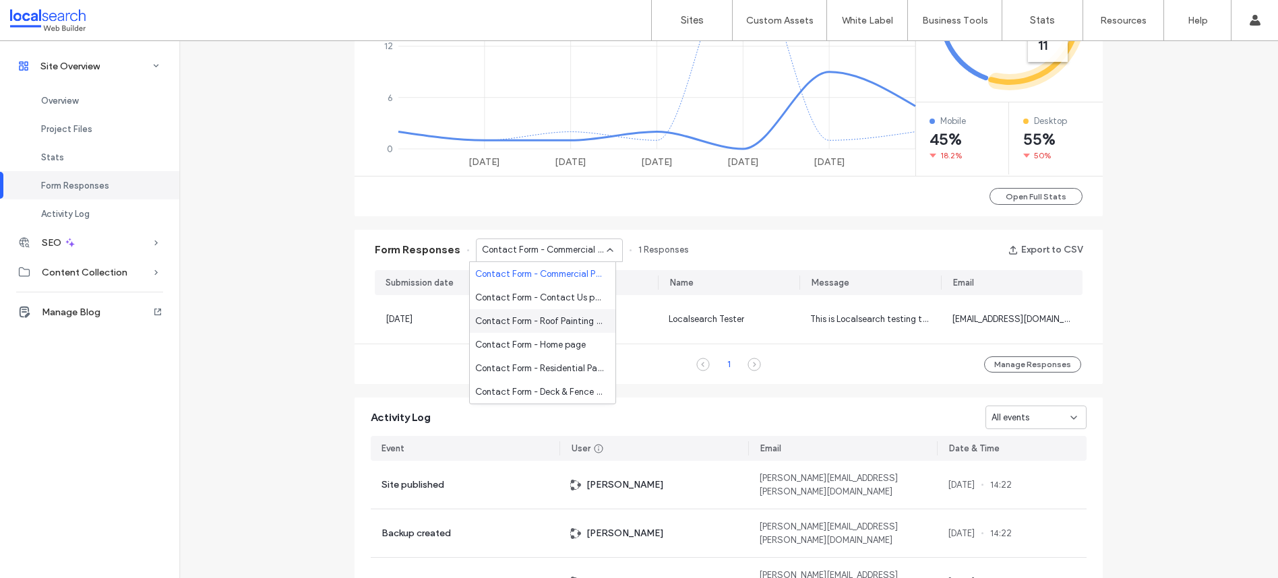
click at [250, 312] on div "Site Overview www.bluepaintinganddecor.com.au Site ID: a7f43650 https://www.blu…" at bounding box center [728, 68] width 1099 height 1421
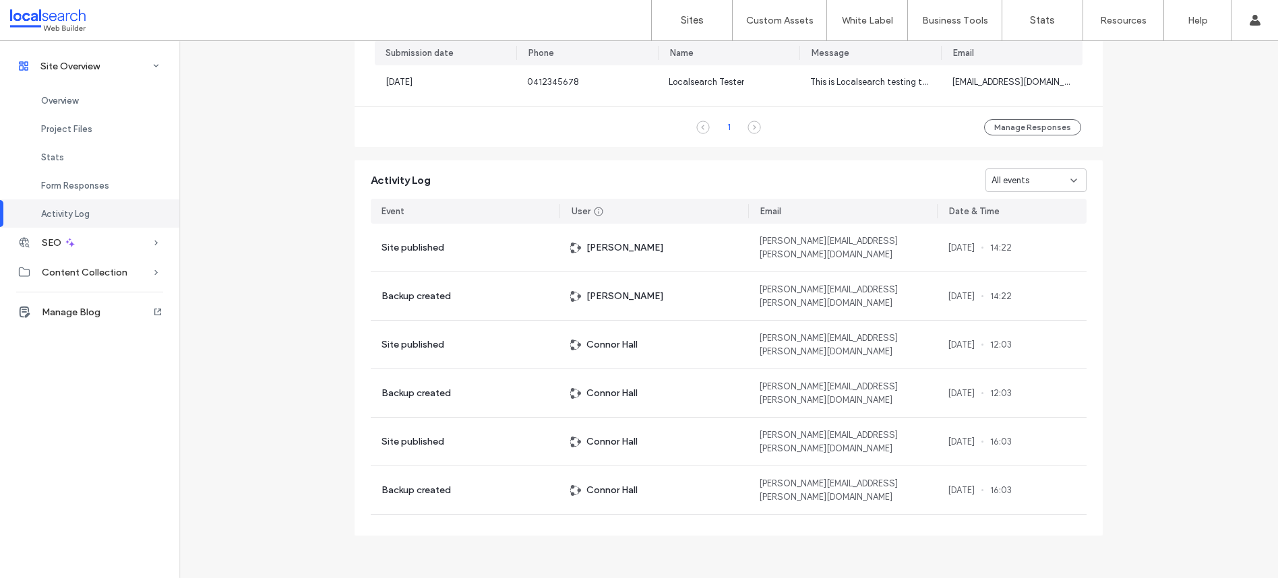
scroll to position [261, 0]
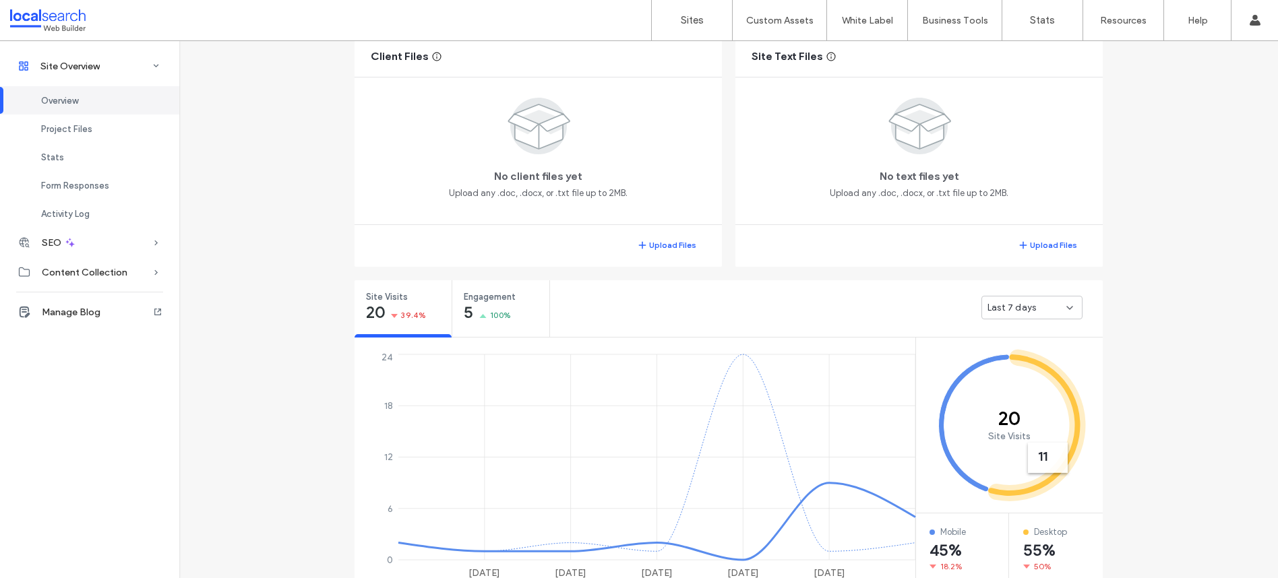
scroll to position [274, 0]
